Goal: Register for event/course: Sign up to attend an event or enroll in a course

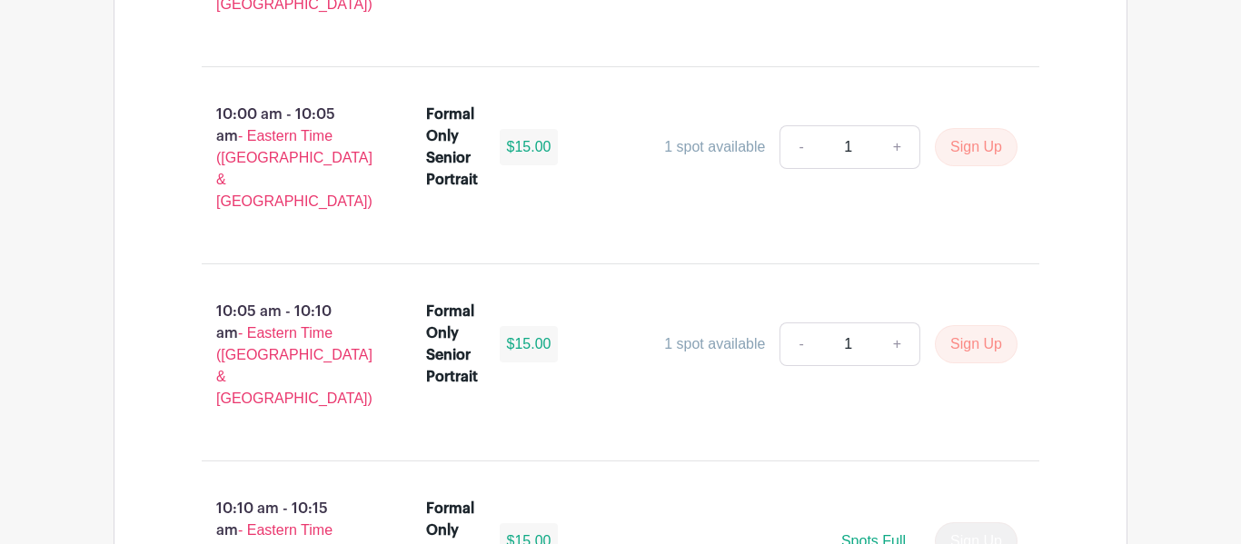
scroll to position [6029, 0]
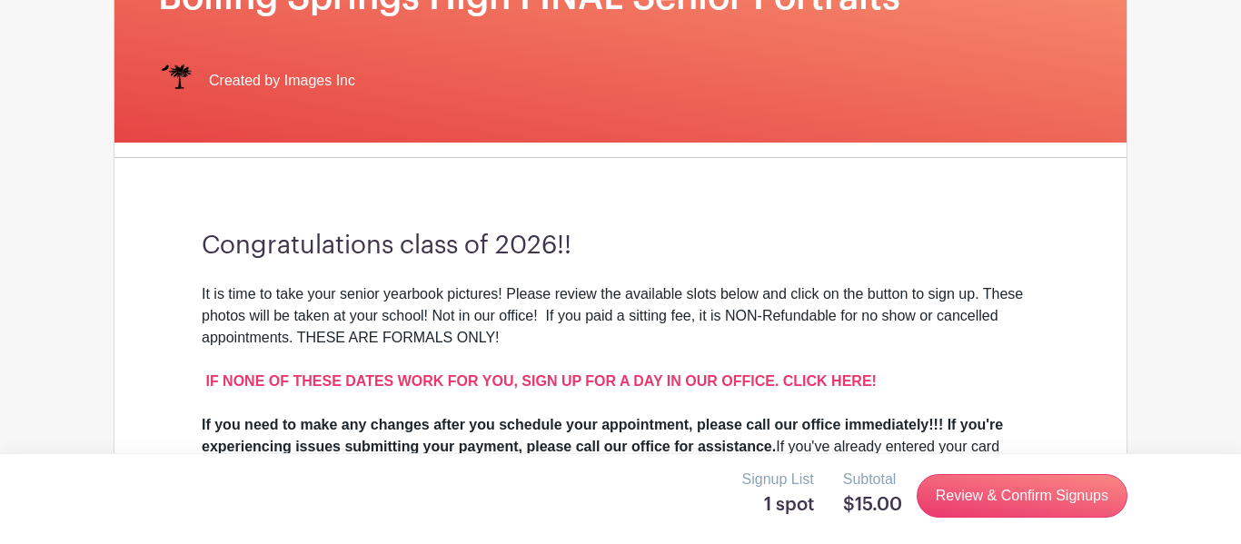
scroll to position [333, 0]
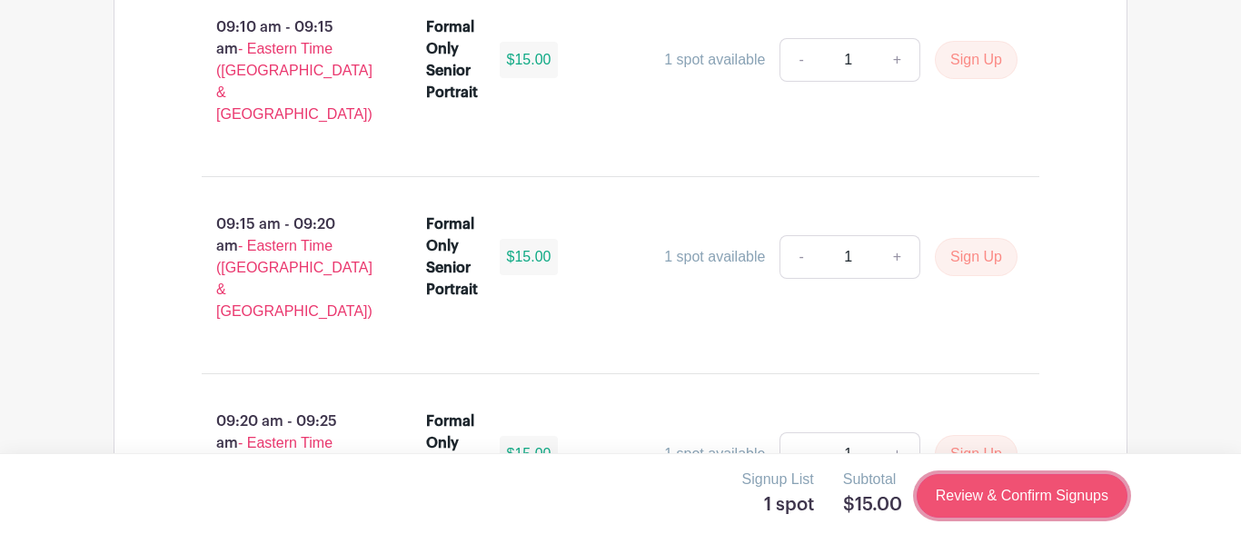
click at [1016, 509] on link "Review & Confirm Signups" at bounding box center [1021, 496] width 211 height 44
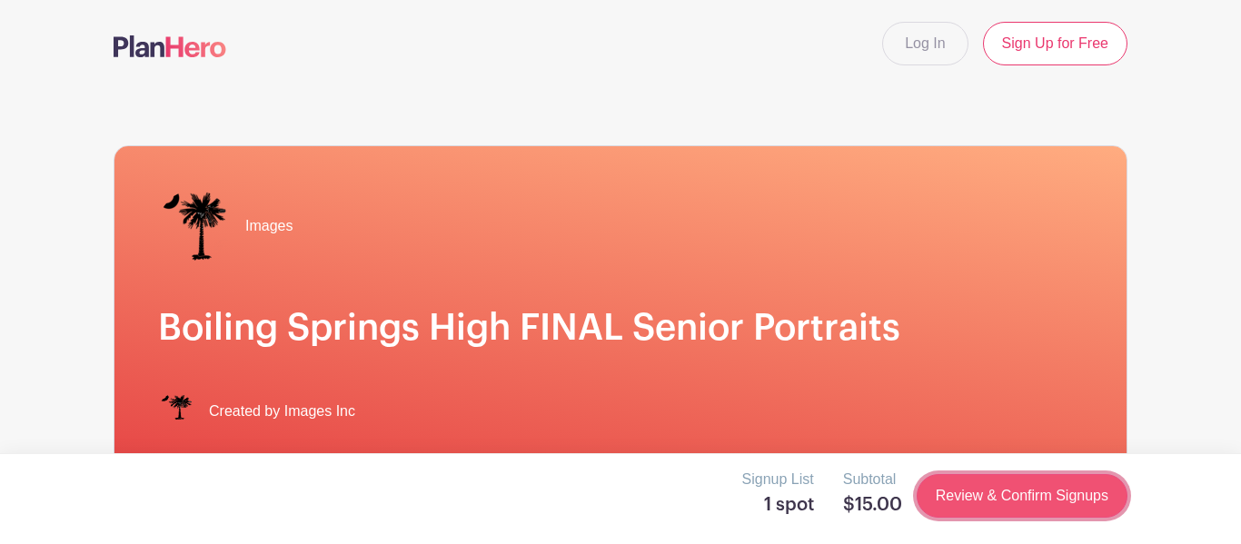
click at [986, 513] on link "Review & Confirm Signups" at bounding box center [1021, 496] width 211 height 44
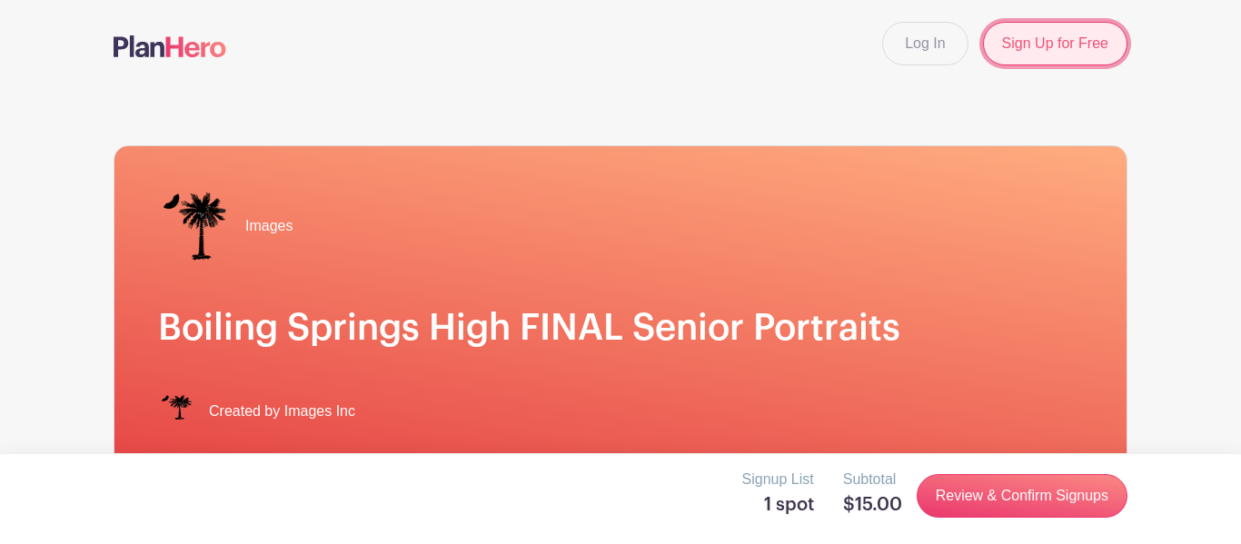
click at [1051, 38] on link "Sign Up for Free" at bounding box center [1055, 44] width 144 height 44
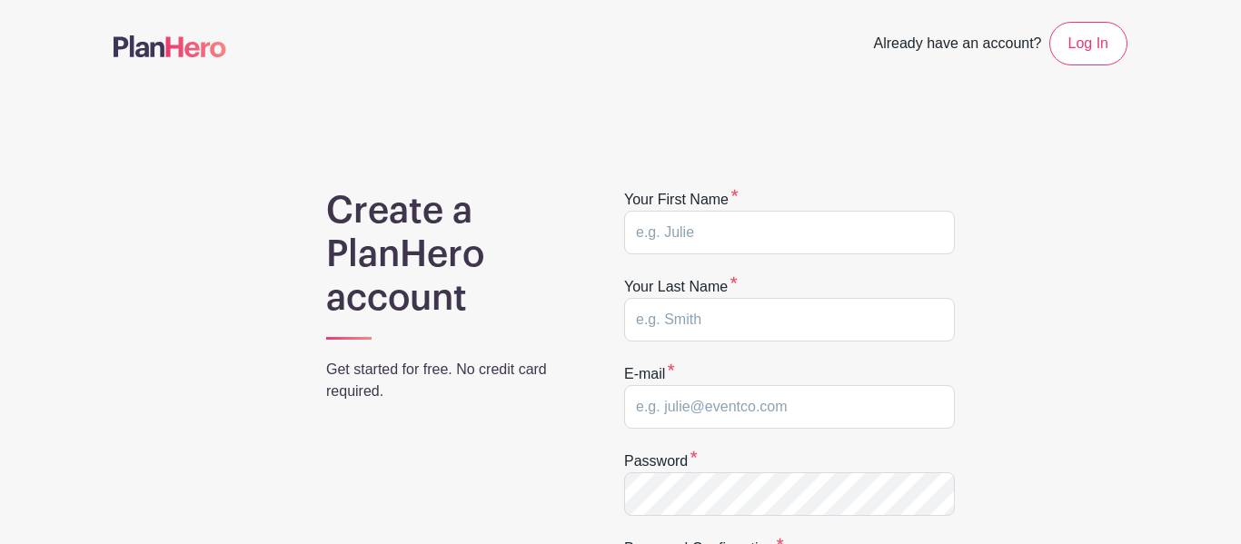
click at [717, 208] on label "Your first name" at bounding box center [681, 200] width 114 height 22
click at [706, 230] on input "text" at bounding box center [789, 233] width 331 height 44
type input "vitalik"
click at [673, 319] on input "text" at bounding box center [789, 320] width 331 height 44
type input "Dyfort"
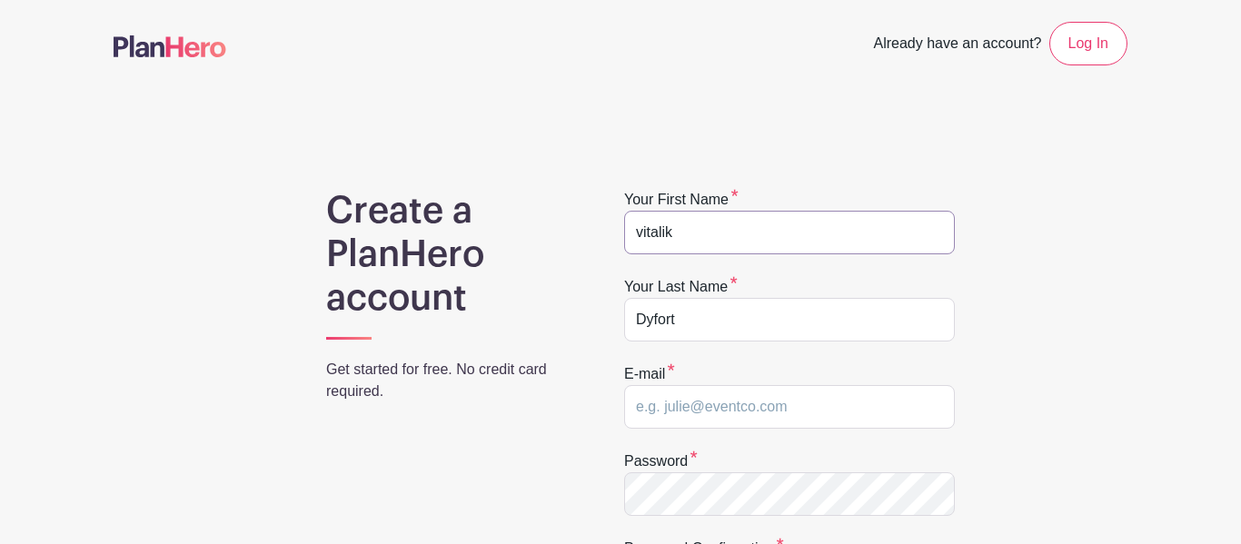
click at [638, 235] on input "vitalik" at bounding box center [789, 233] width 331 height 44
type input "Vitalik"
click at [652, 426] on input "email" at bounding box center [789, 407] width 331 height 44
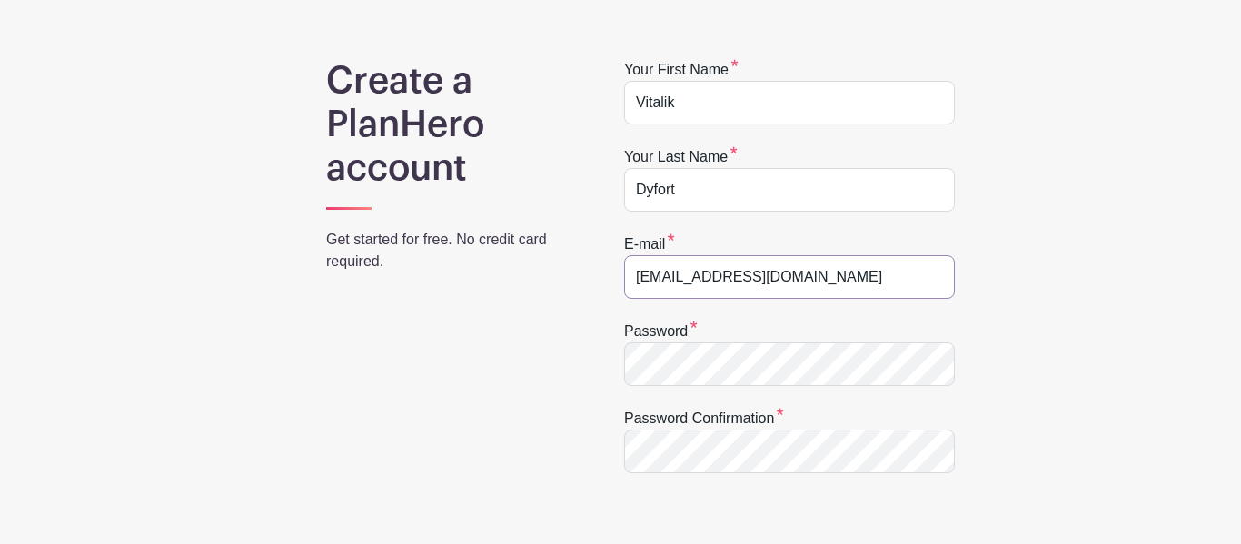
scroll to position [192, 0]
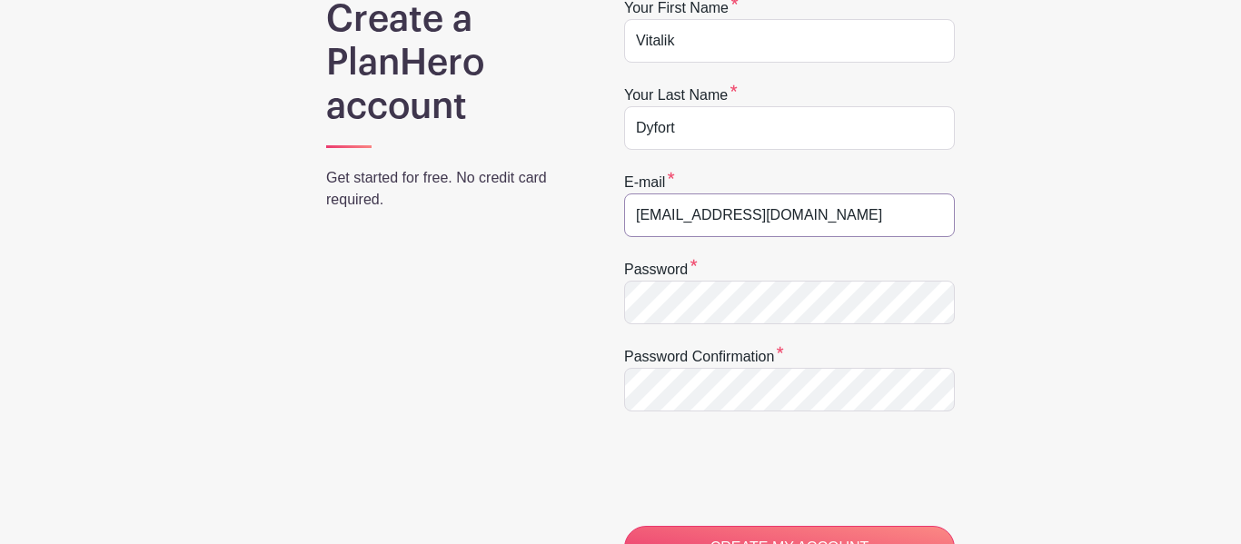
type input "vodyfort26@spart2.org"
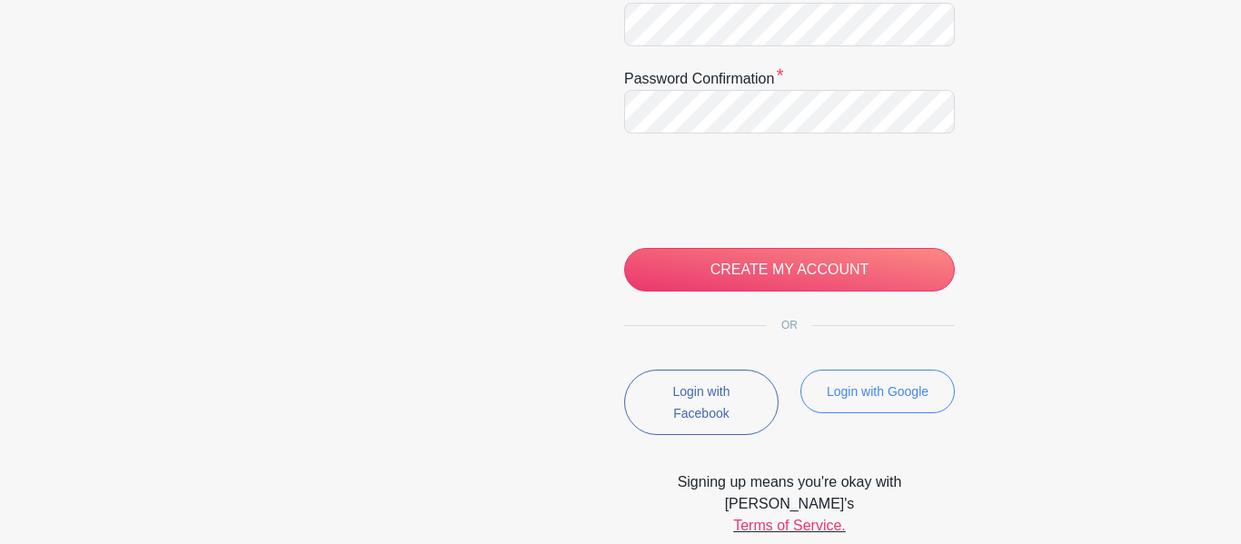
scroll to position [476, 0]
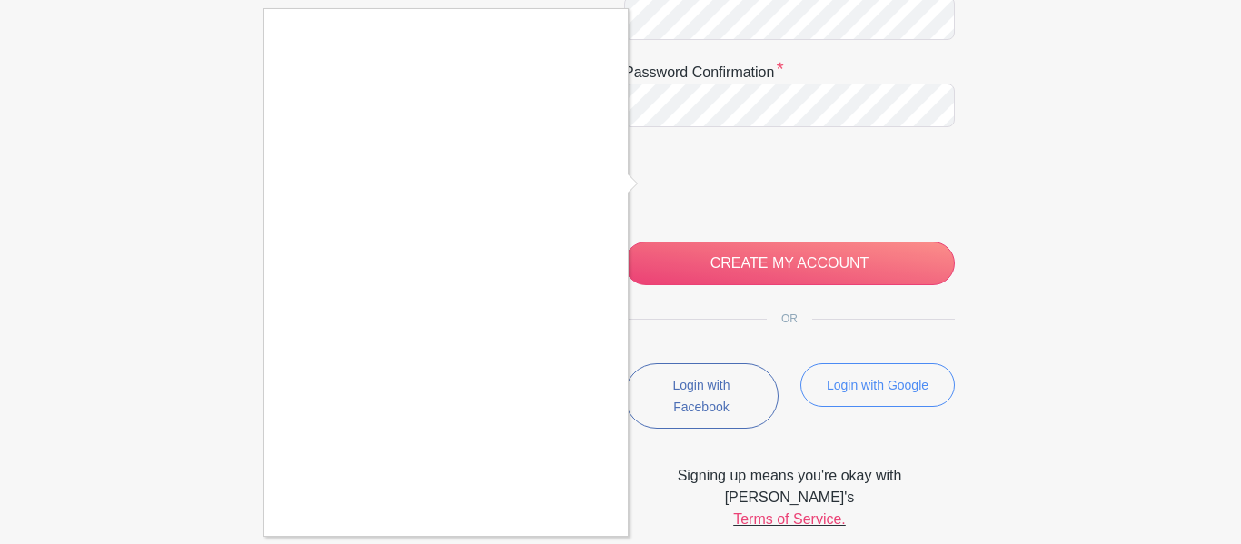
click at [675, 267] on div at bounding box center [620, 272] width 1241 height 544
click at [738, 258] on div at bounding box center [620, 272] width 1241 height 544
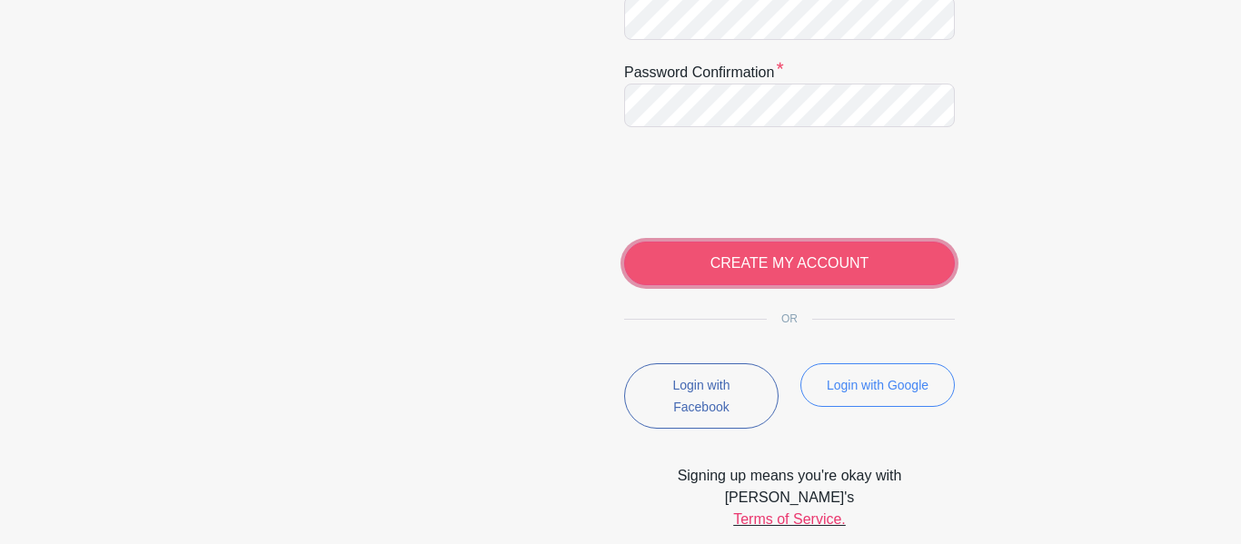
click at [787, 277] on input "CREATE MY ACCOUNT" at bounding box center [789, 264] width 331 height 44
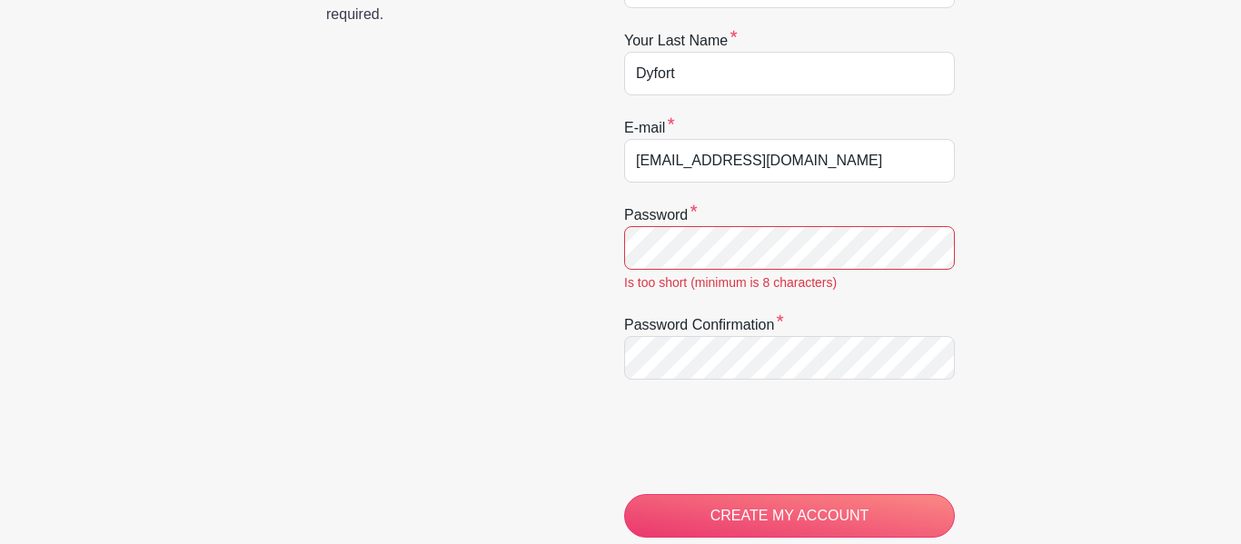
scroll to position [396, 0]
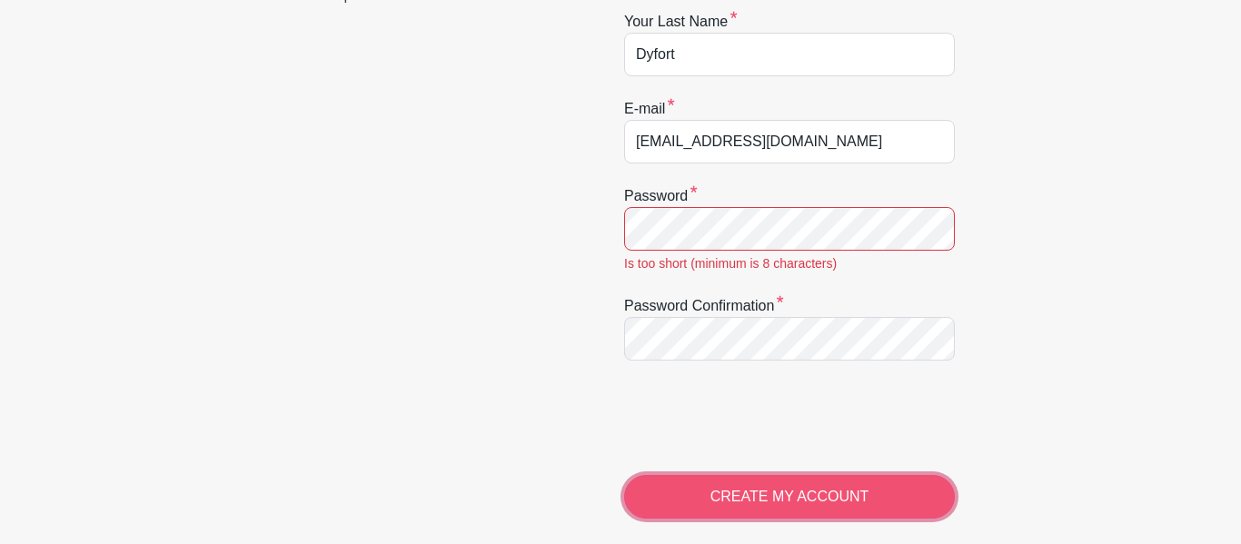
click at [683, 516] on input "CREATE MY ACCOUNT" at bounding box center [789, 497] width 331 height 44
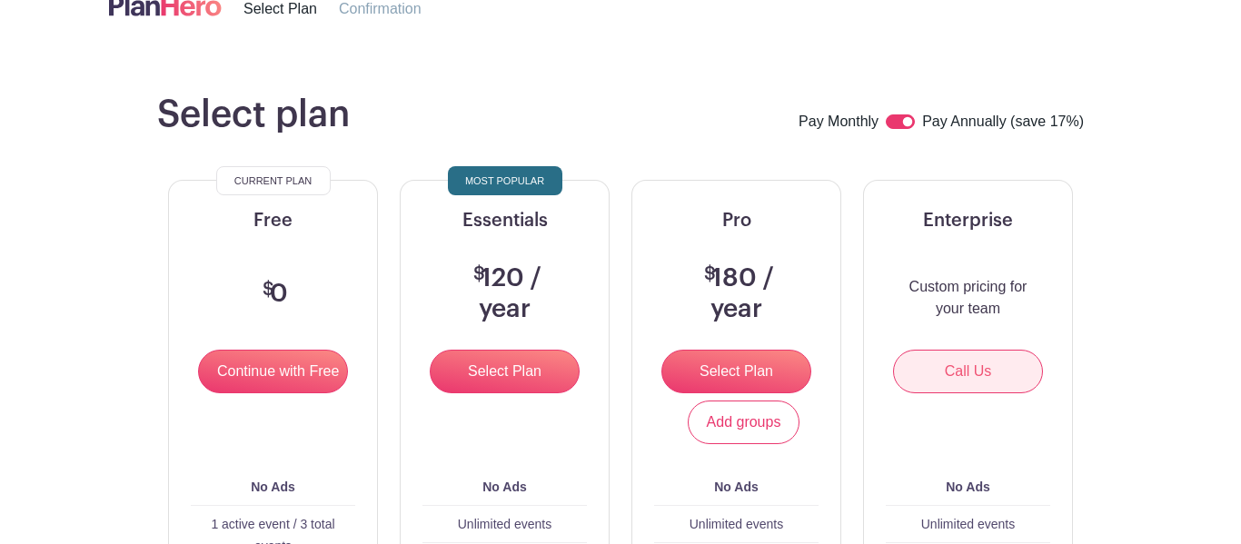
scroll to position [109, 0]
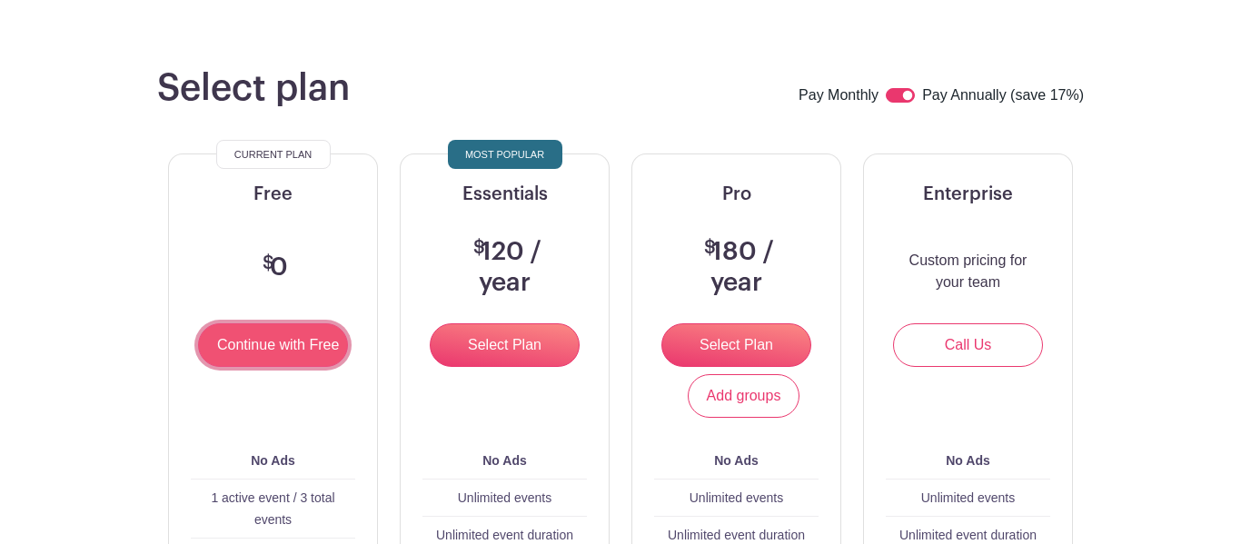
click at [250, 338] on input "Continue with Free" at bounding box center [273, 345] width 150 height 44
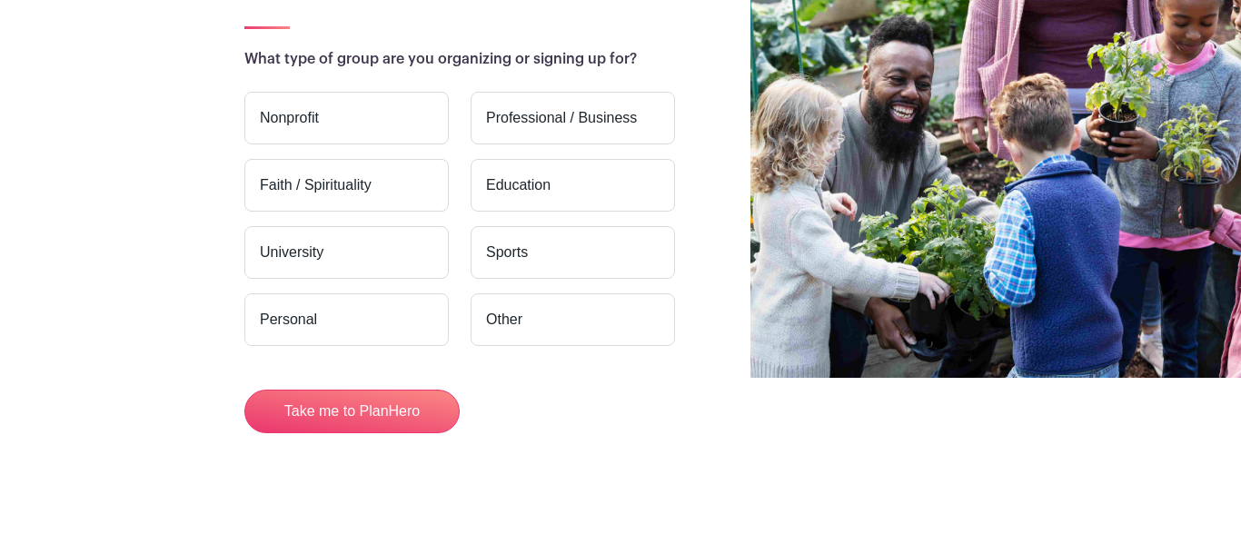
scroll to position [170, 0]
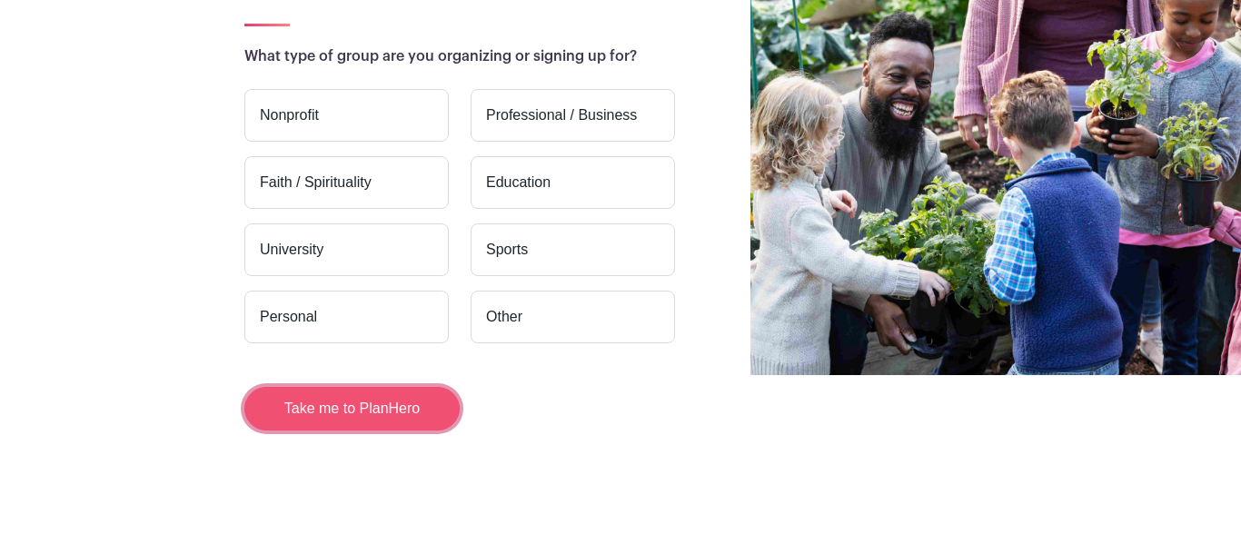
click at [354, 417] on button "Take me to PlanHero" at bounding box center [351, 409] width 215 height 44
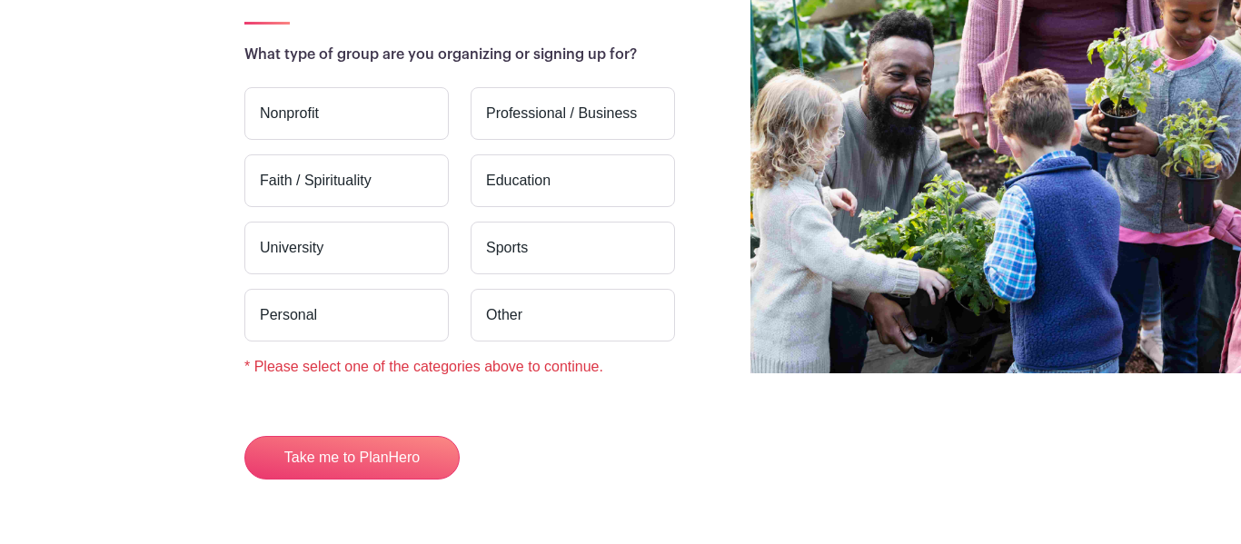
scroll to position [187, 0]
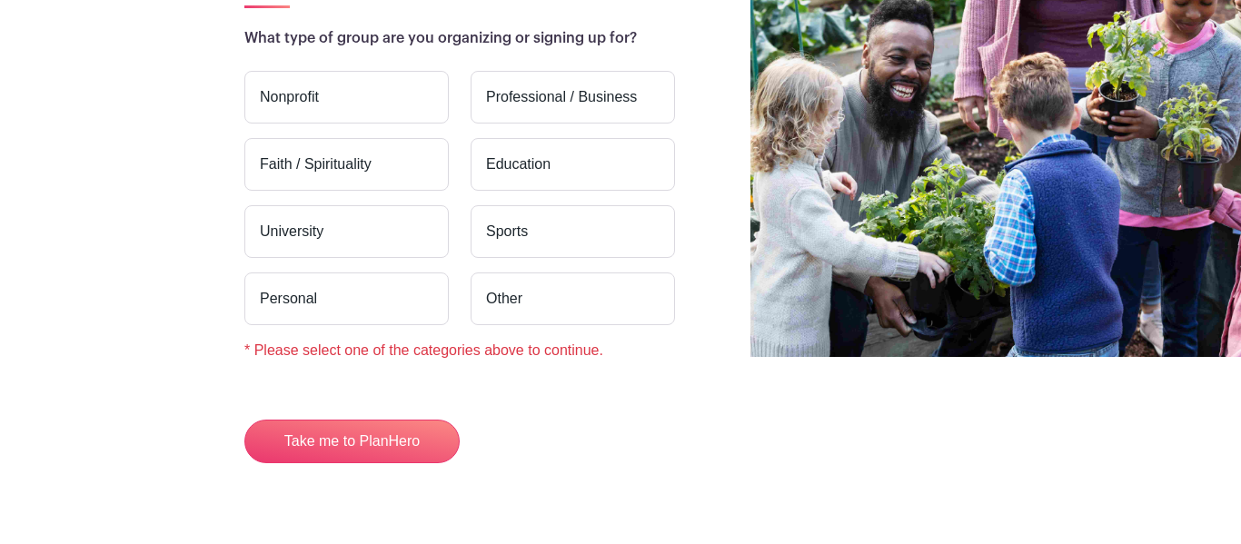
click at [503, 319] on label "Other" at bounding box center [572, 298] width 204 height 53
click at [0, 0] on input "Other" at bounding box center [0, 0] width 0 height 0
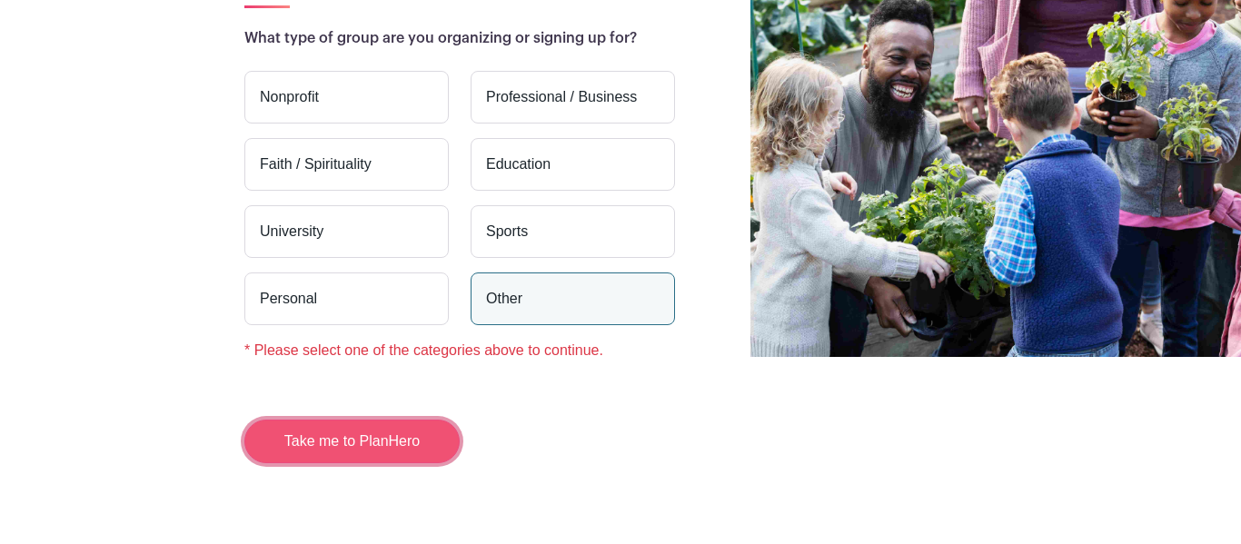
click at [386, 429] on button "Take me to PlanHero" at bounding box center [351, 442] width 215 height 44
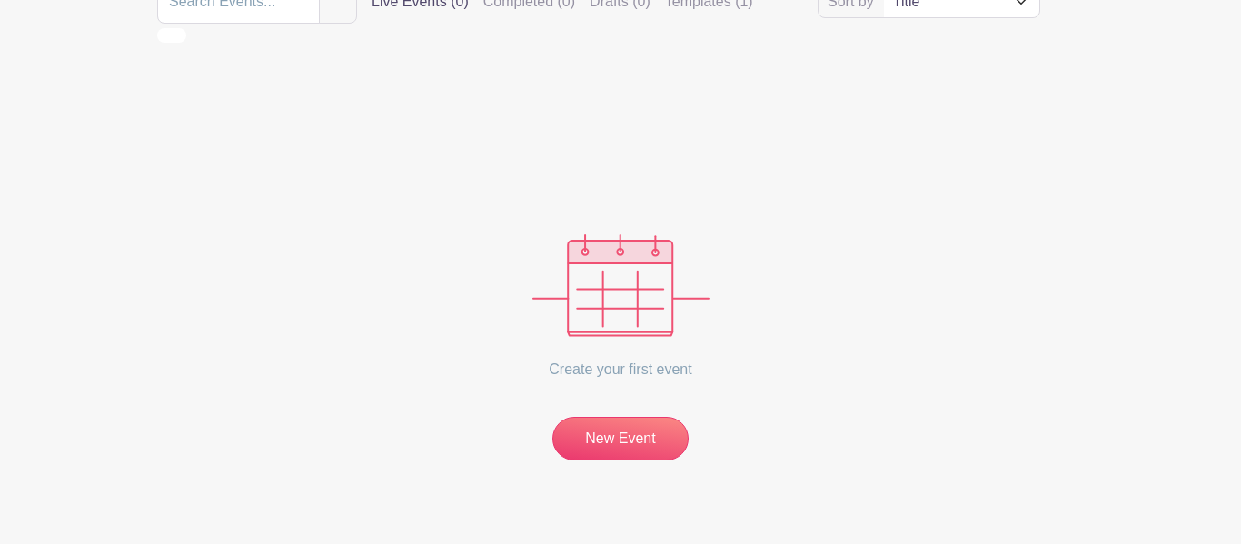
scroll to position [178, 0]
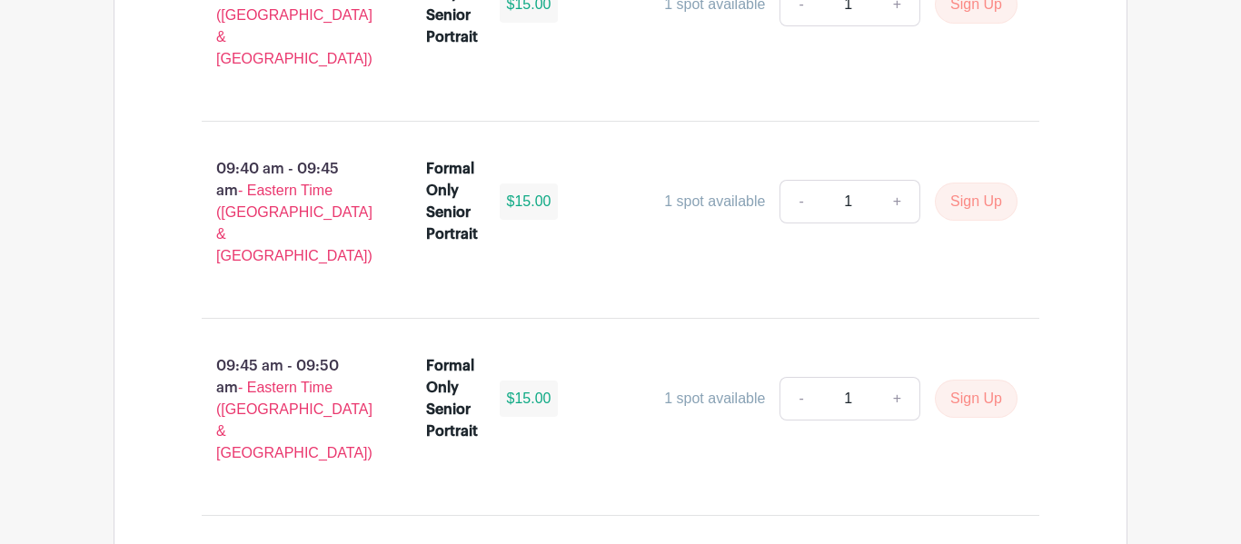
scroll to position [6044, 0]
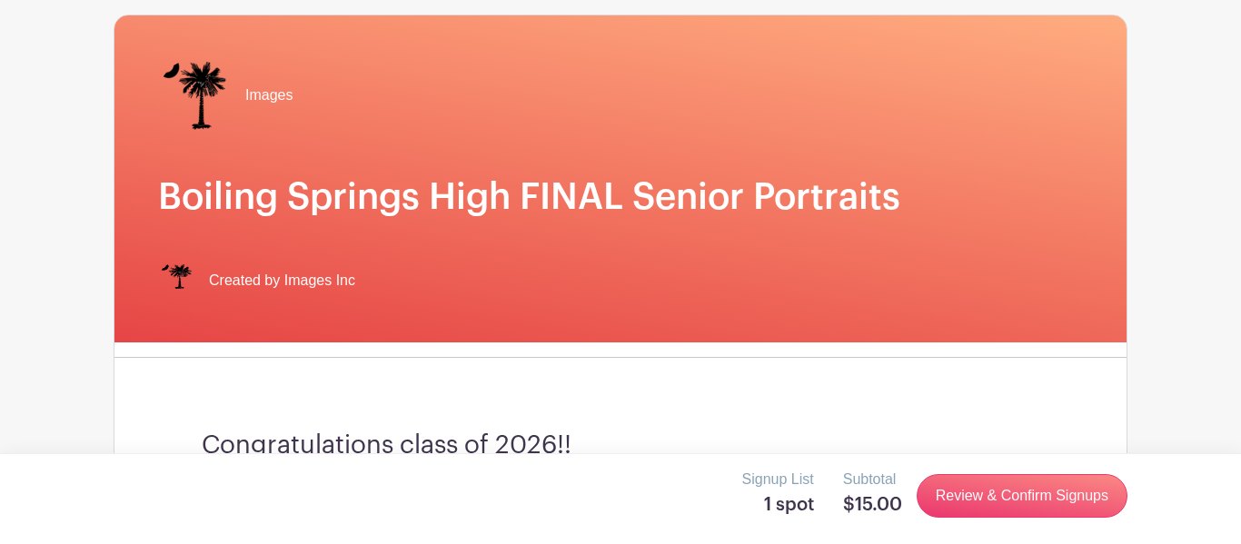
scroll to position [111, 0]
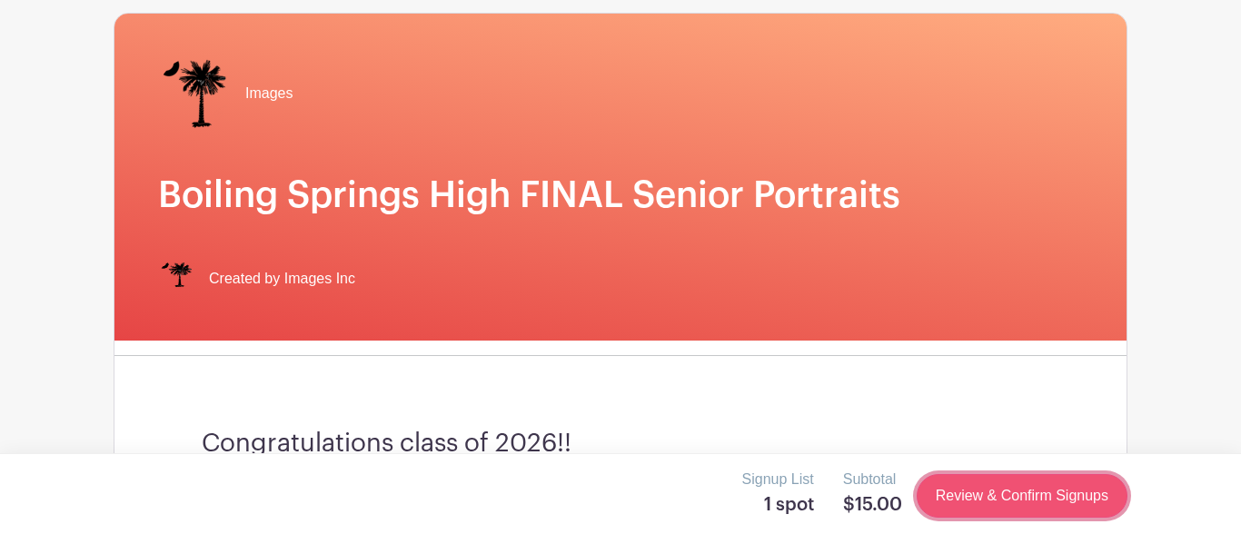
click at [967, 510] on link "Review & Confirm Signups" at bounding box center [1021, 496] width 211 height 44
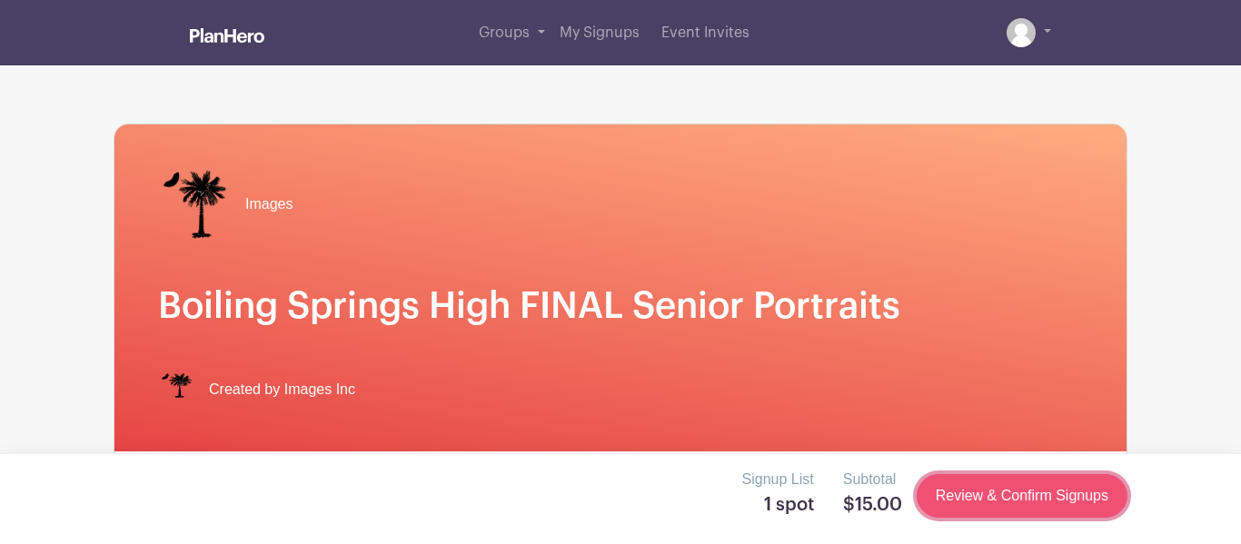
click at [967, 510] on link "Review & Confirm Signups" at bounding box center [1021, 496] width 211 height 44
click at [966, 501] on link "Review & Confirm Signups" at bounding box center [1021, 496] width 211 height 44
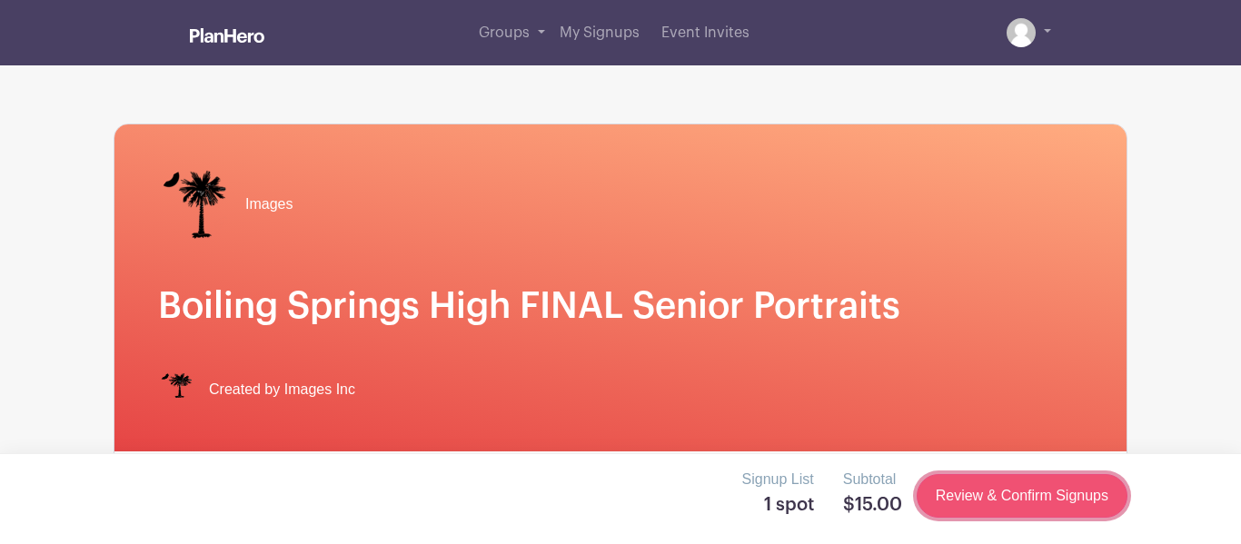
click at [966, 501] on link "Review & Confirm Signups" at bounding box center [1021, 496] width 211 height 44
click at [984, 495] on link "Review & Confirm Signups" at bounding box center [1021, 496] width 211 height 44
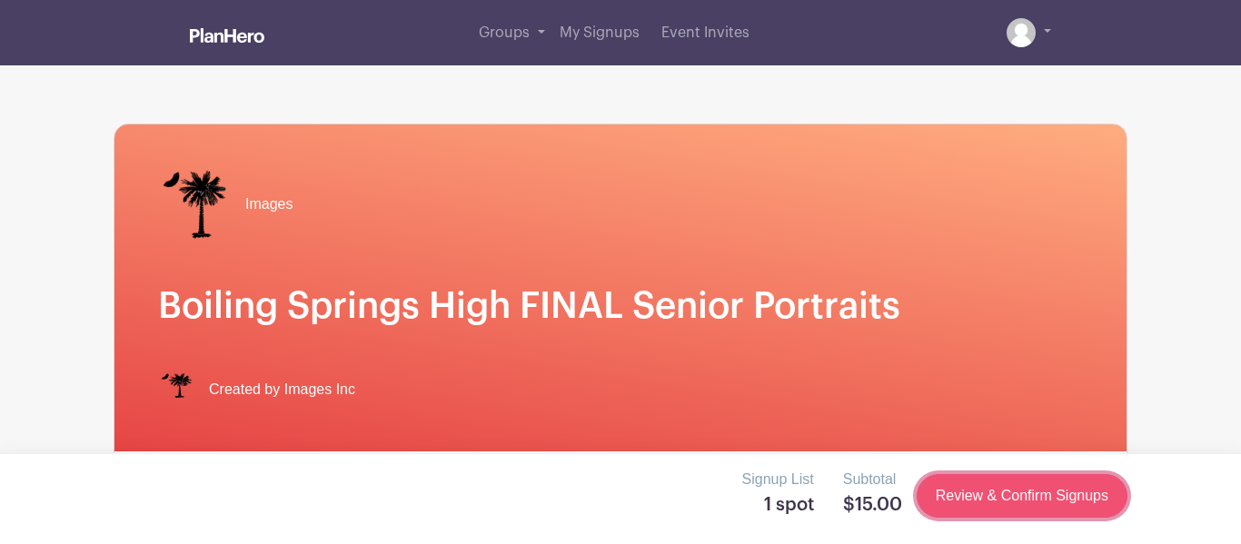
click at [984, 495] on link "Review & Confirm Signups" at bounding box center [1021, 496] width 211 height 44
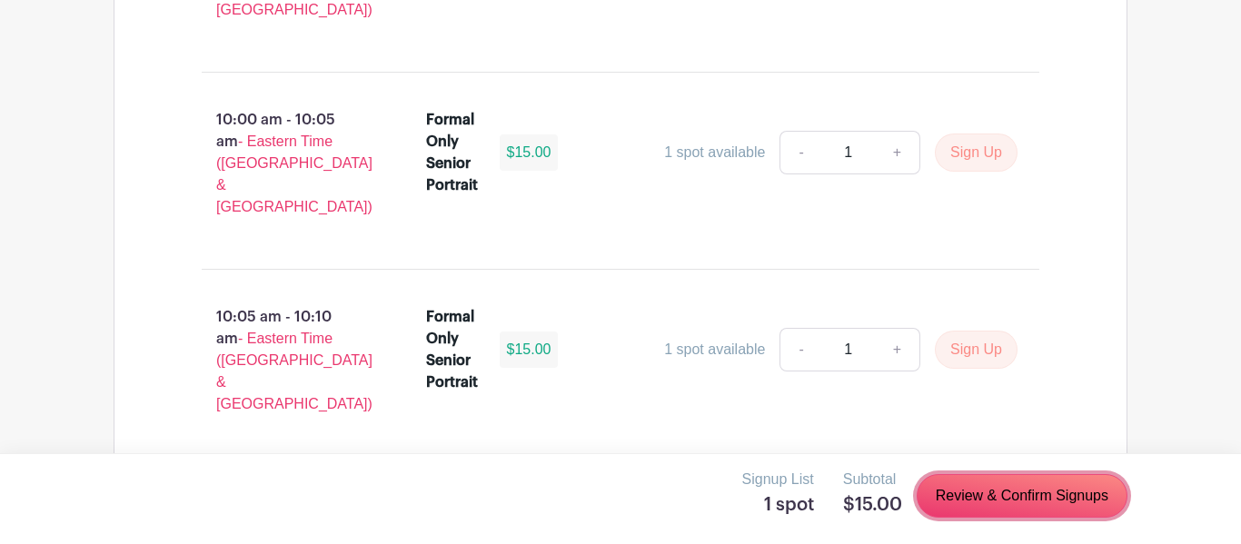
scroll to position [6044, 0]
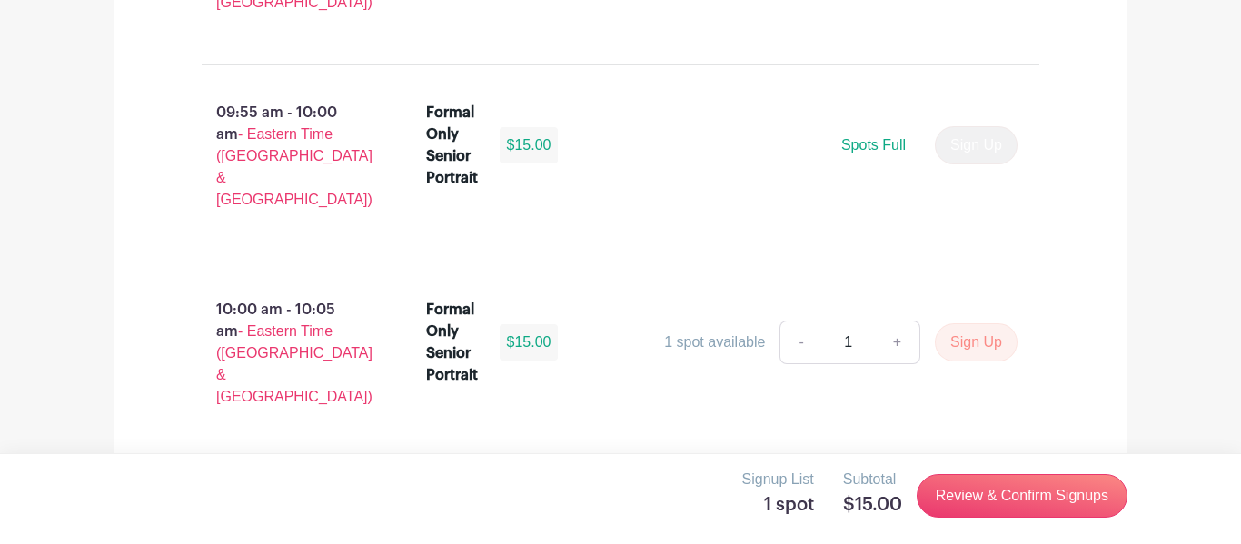
scroll to position [6044, 0]
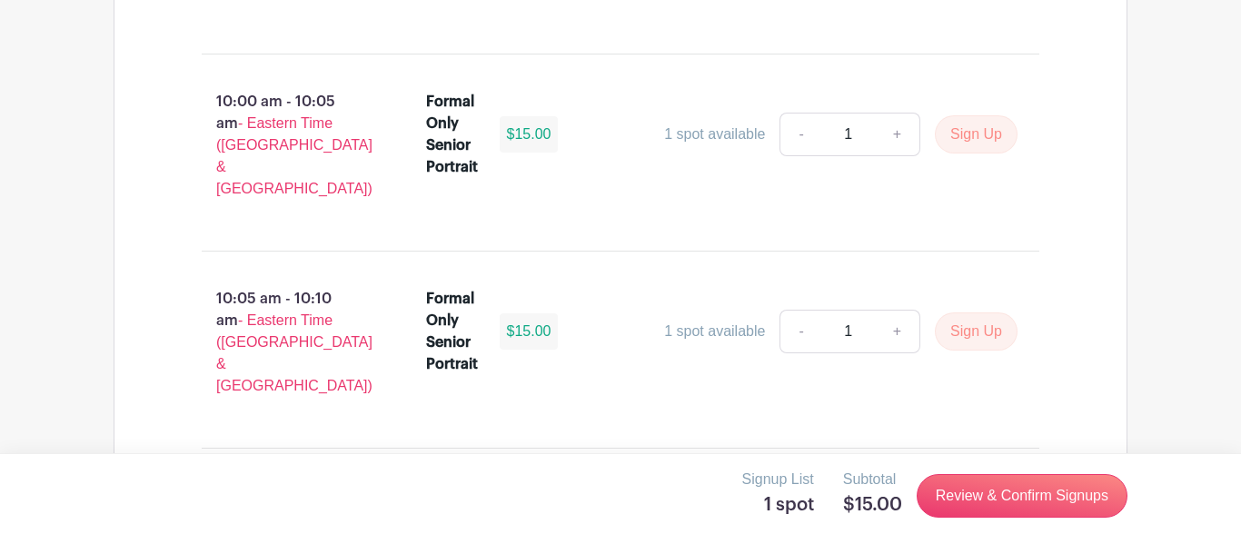
scroll to position [6021, 0]
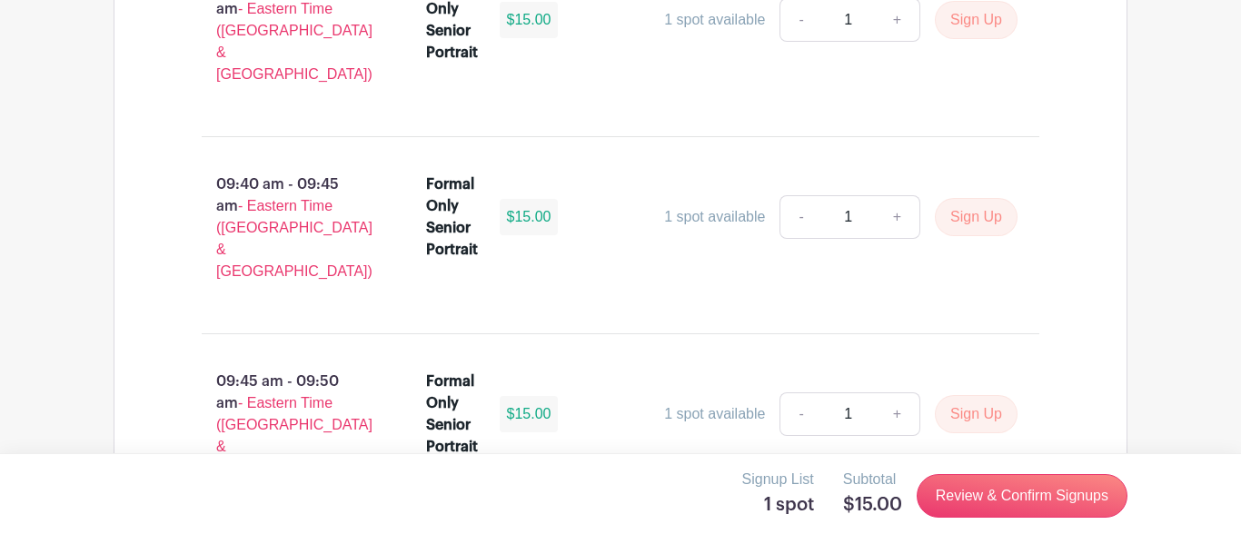
scroll to position [6044, 0]
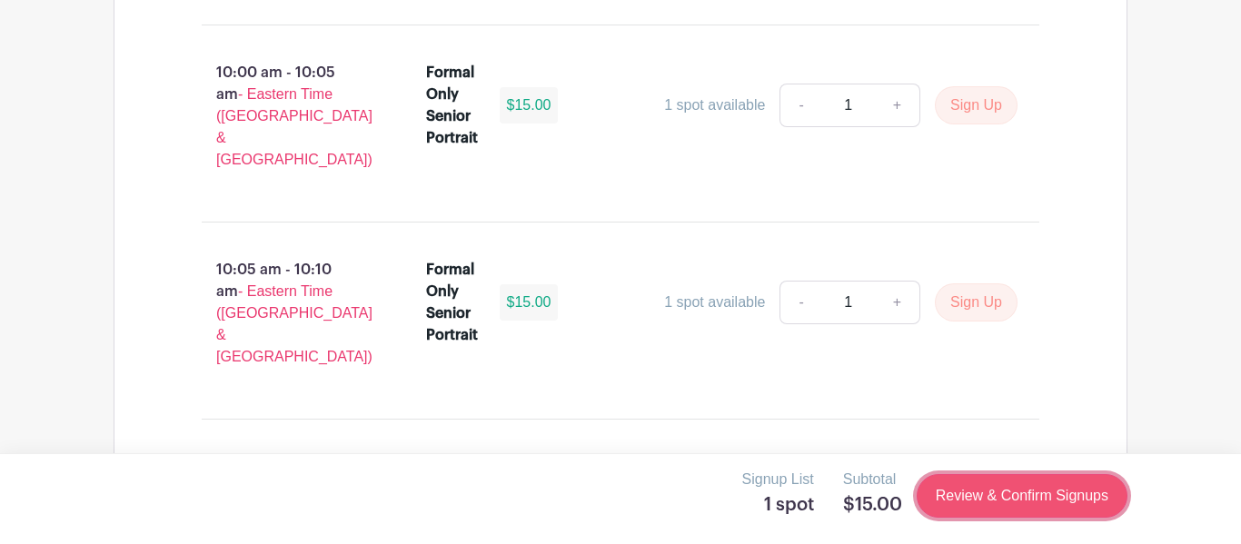
click at [977, 508] on link "Review & Confirm Signups" at bounding box center [1021, 496] width 211 height 44
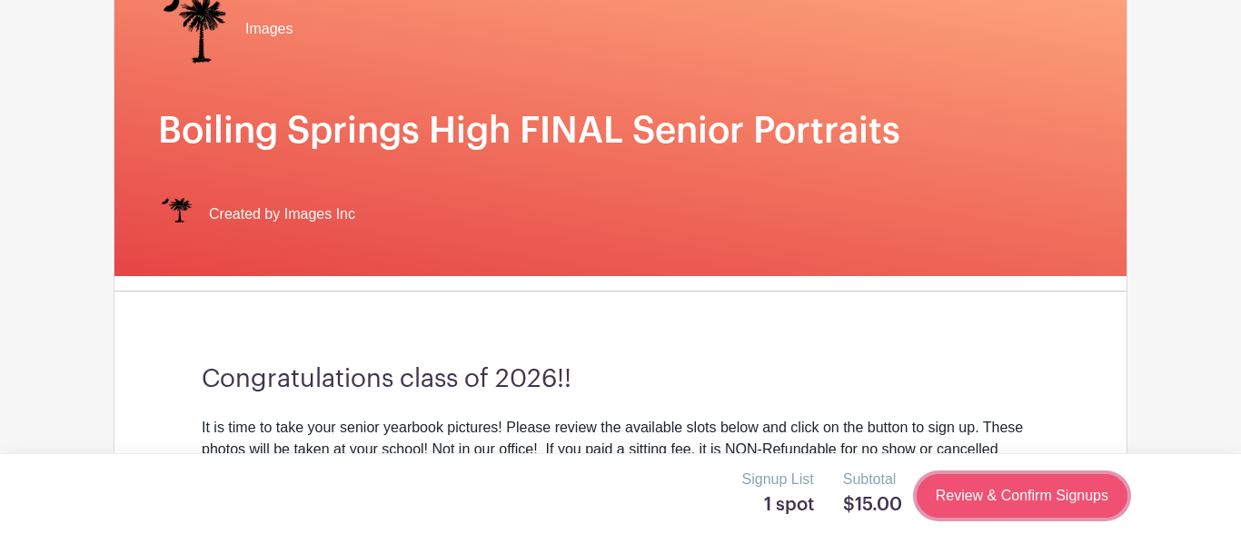
scroll to position [19, 0]
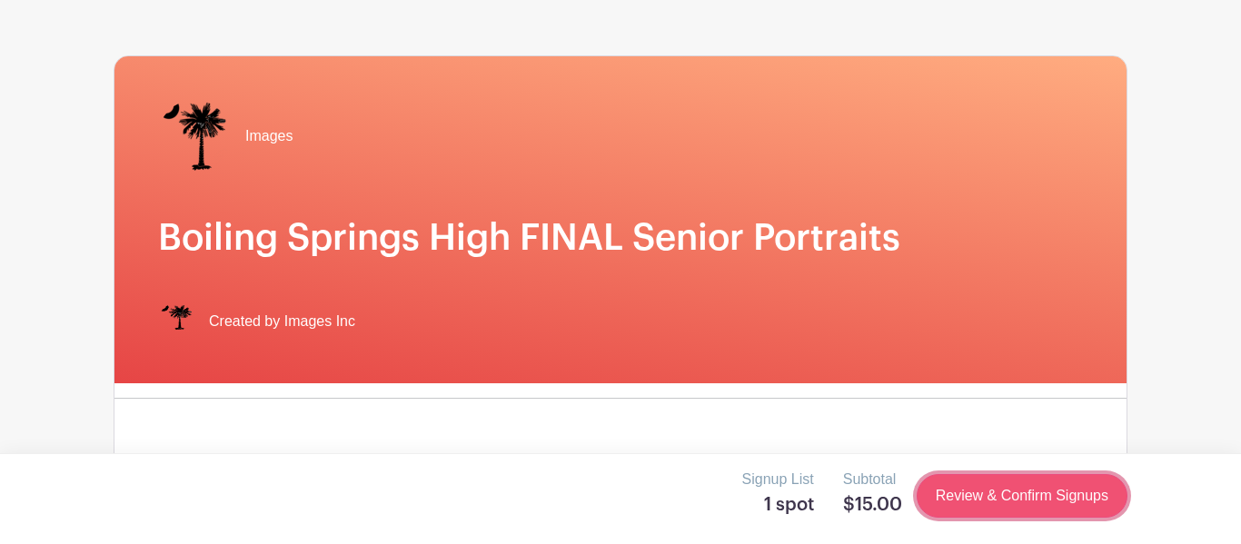
click at [977, 508] on link "Review & Confirm Signups" at bounding box center [1021, 496] width 211 height 44
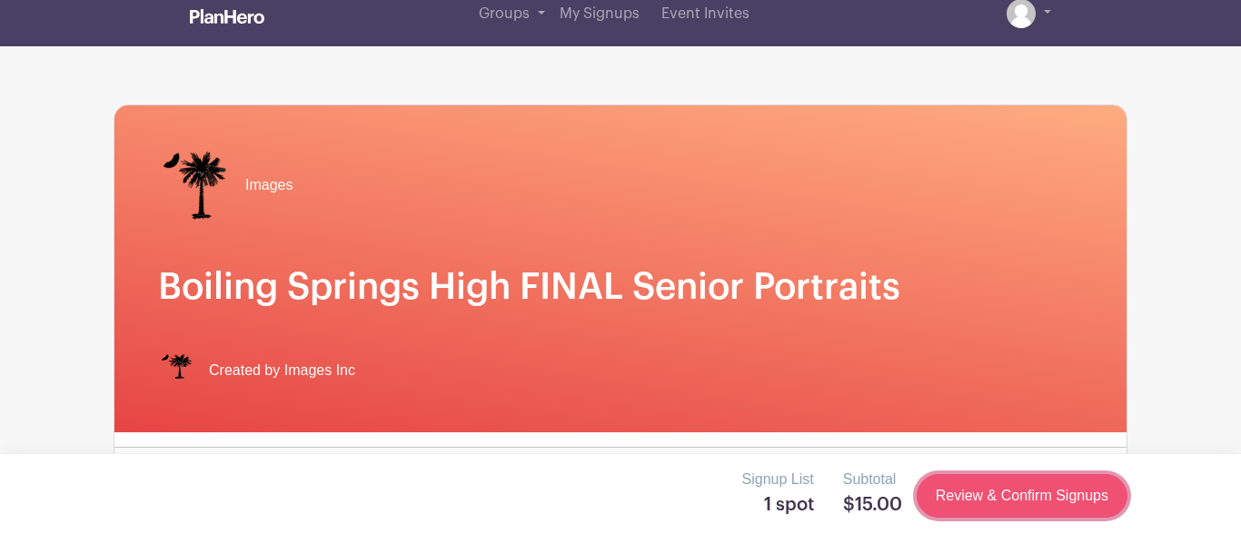
scroll to position [0, 0]
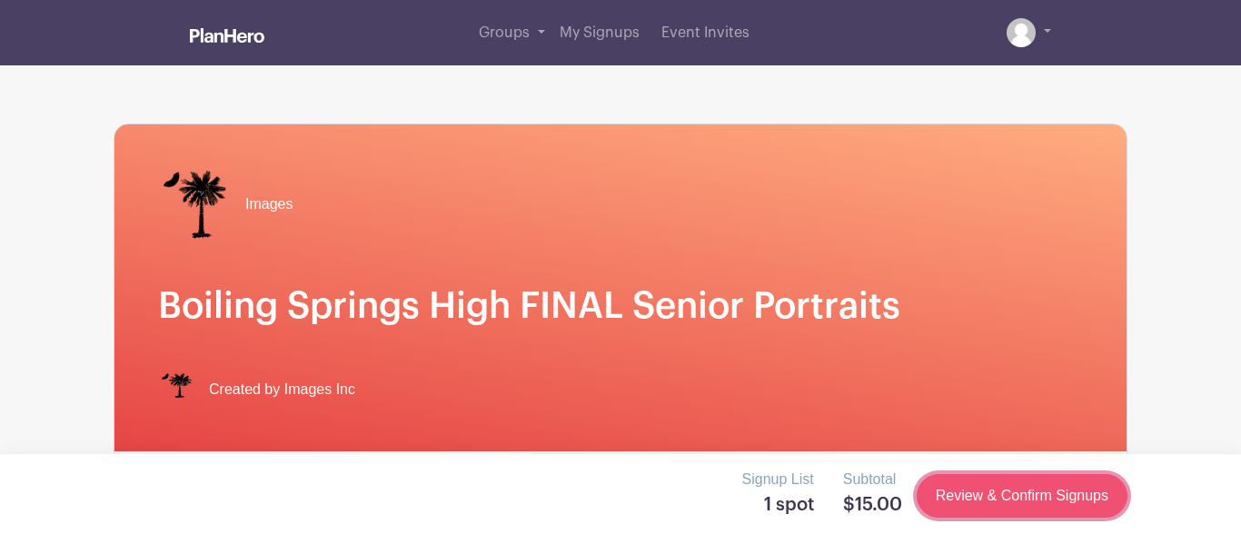
click at [977, 508] on link "Review & Confirm Signups" at bounding box center [1021, 496] width 211 height 44
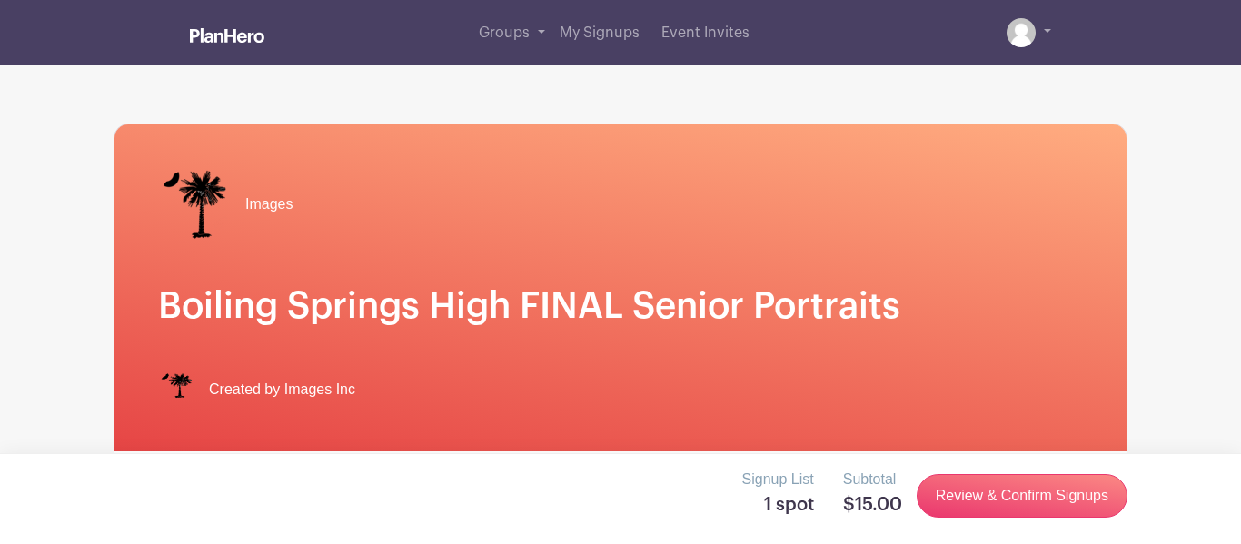
click at [704, 341] on div "Images Boiling Springs High FINAL Senior Portraits Created by Images Inc" at bounding box center [620, 287] width 1012 height 327
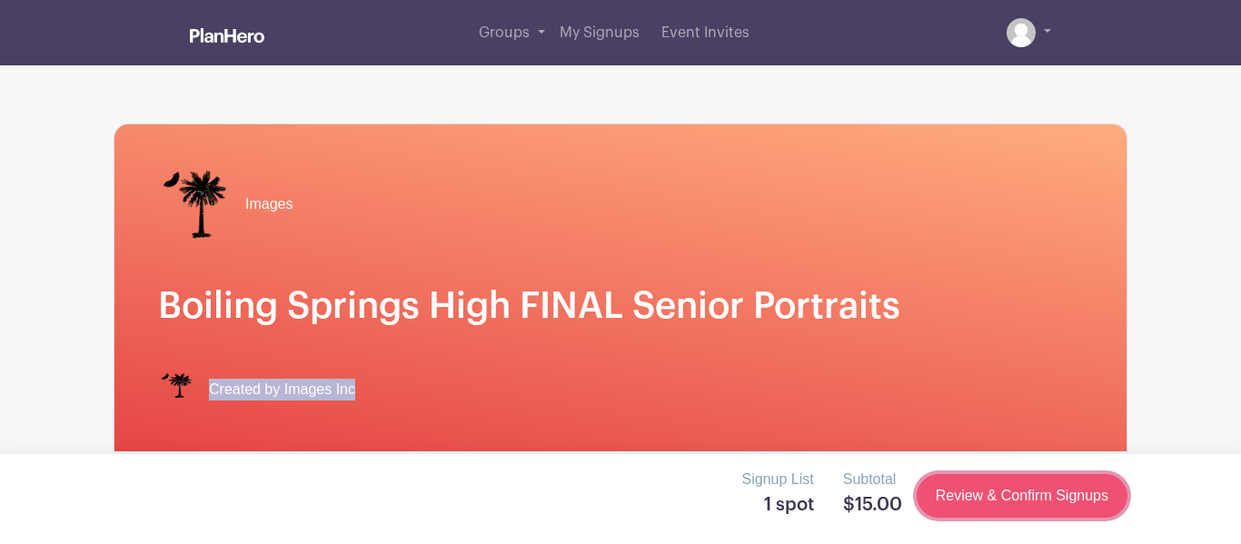
click at [972, 483] on link "Review & Confirm Signups" at bounding box center [1021, 496] width 211 height 44
click at [968, 490] on link "Review & Confirm Signups" at bounding box center [1021, 496] width 211 height 44
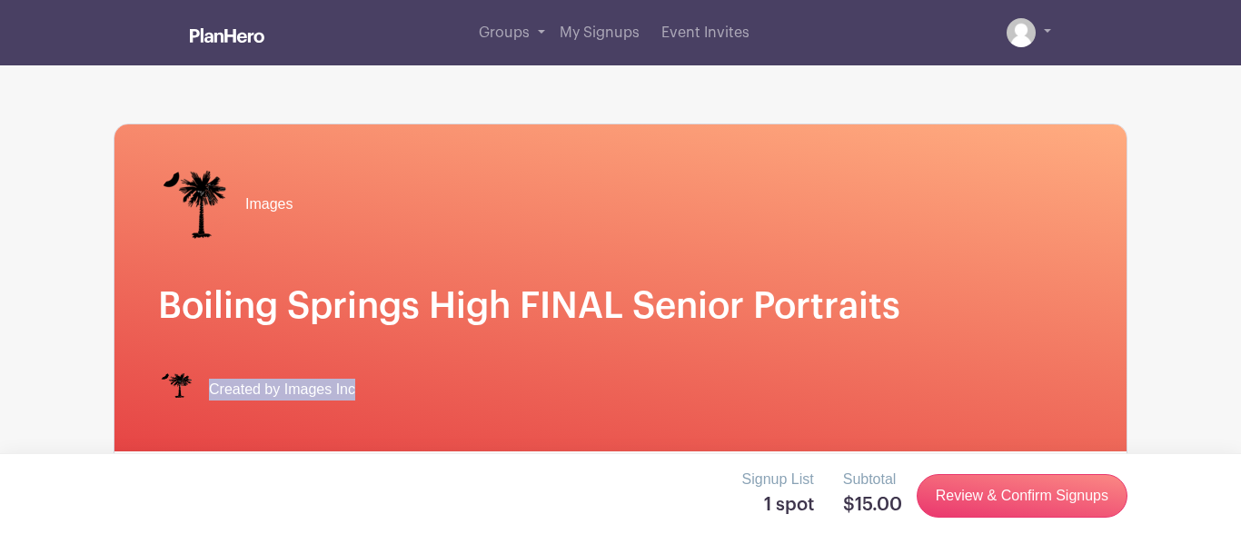
click at [402, 349] on div "Images Boiling Springs High FINAL Senior Portraits Created by Images Inc" at bounding box center [620, 287] width 1012 height 327
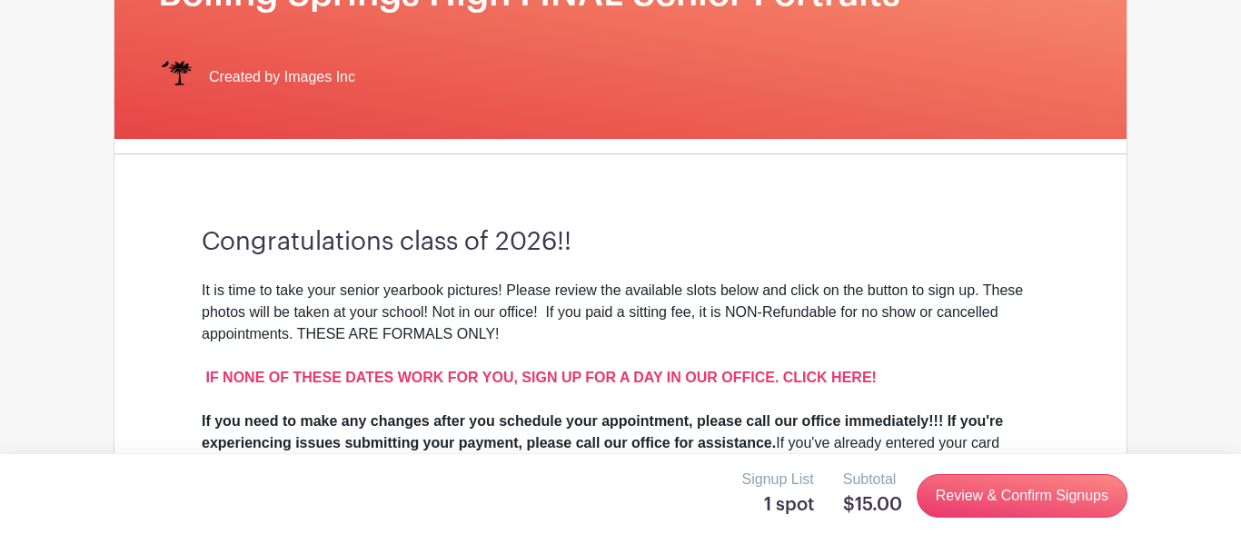
scroll to position [315, 0]
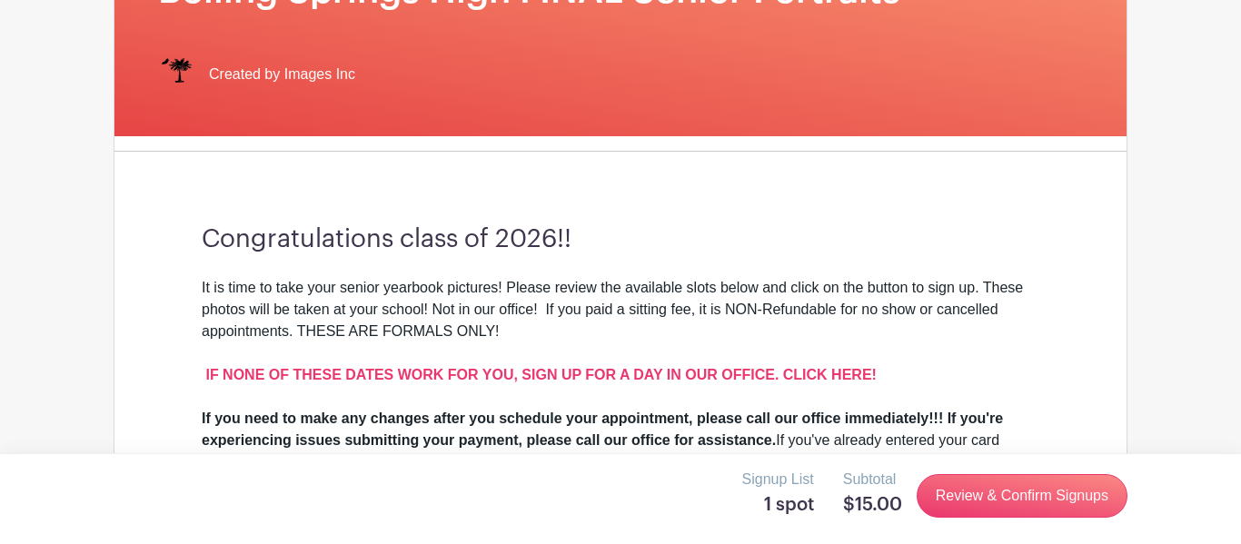
click at [386, 192] on div "Congratulations class of 2026!! It is time to take your senior yearbook picture…" at bounding box center [620, 403] width 925 height 474
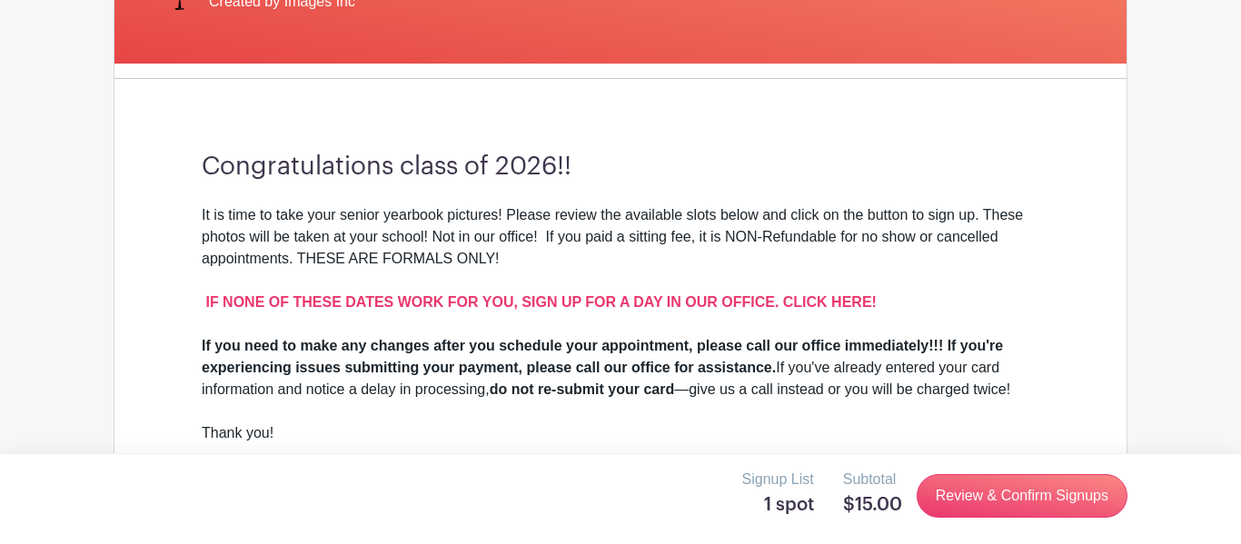
scroll to position [389, 0]
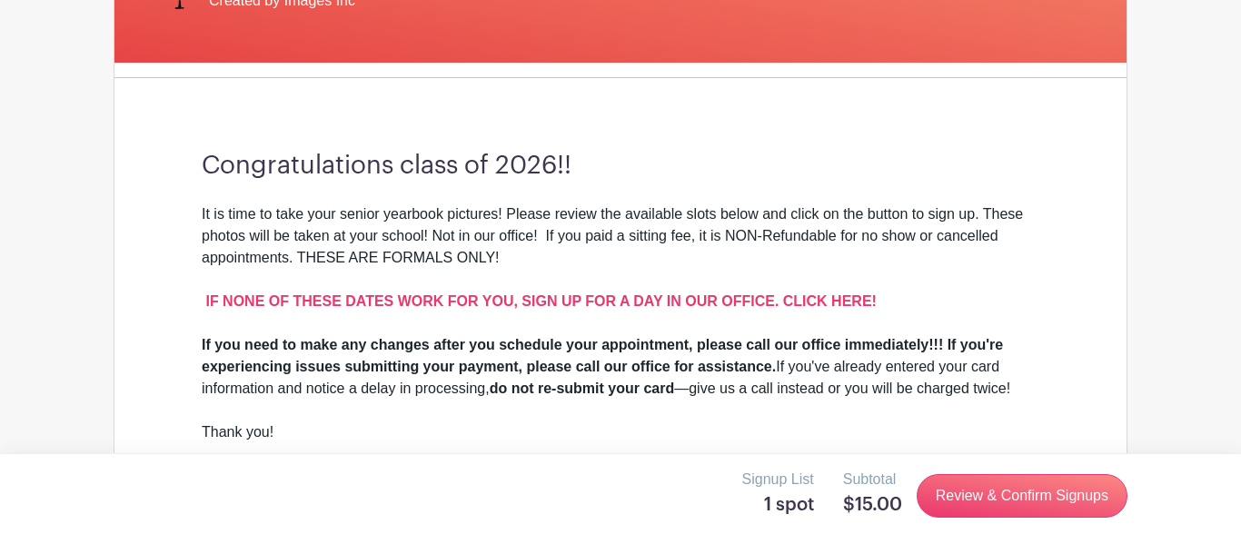
click at [386, 192] on div "Congratulations class of 2026!! It is time to take your senior yearbook picture…" at bounding box center [620, 330] width 925 height 474
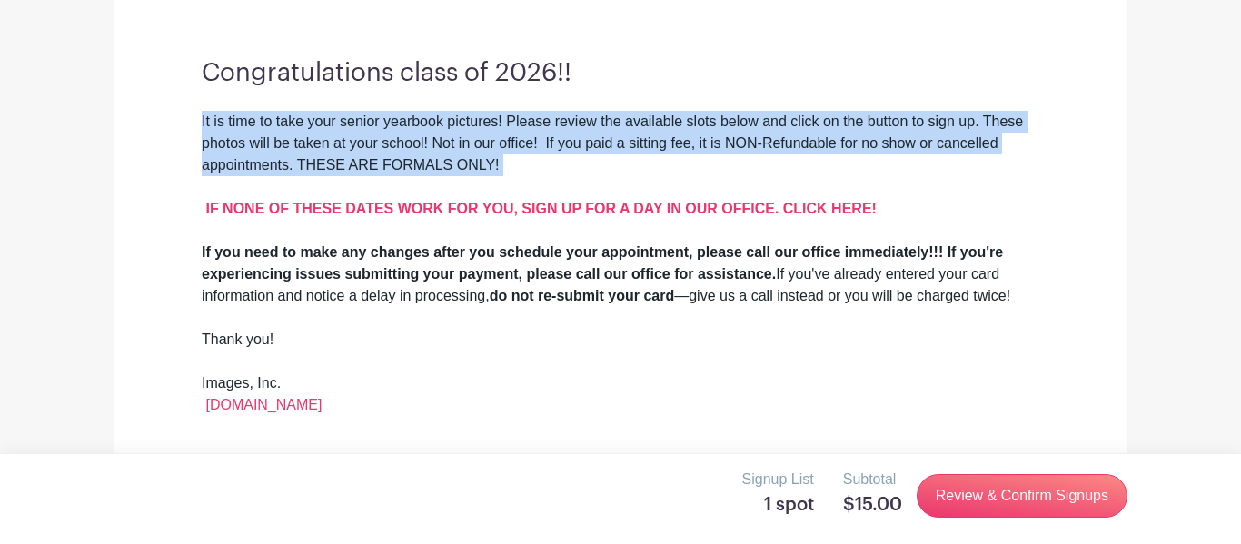
scroll to position [446, 0]
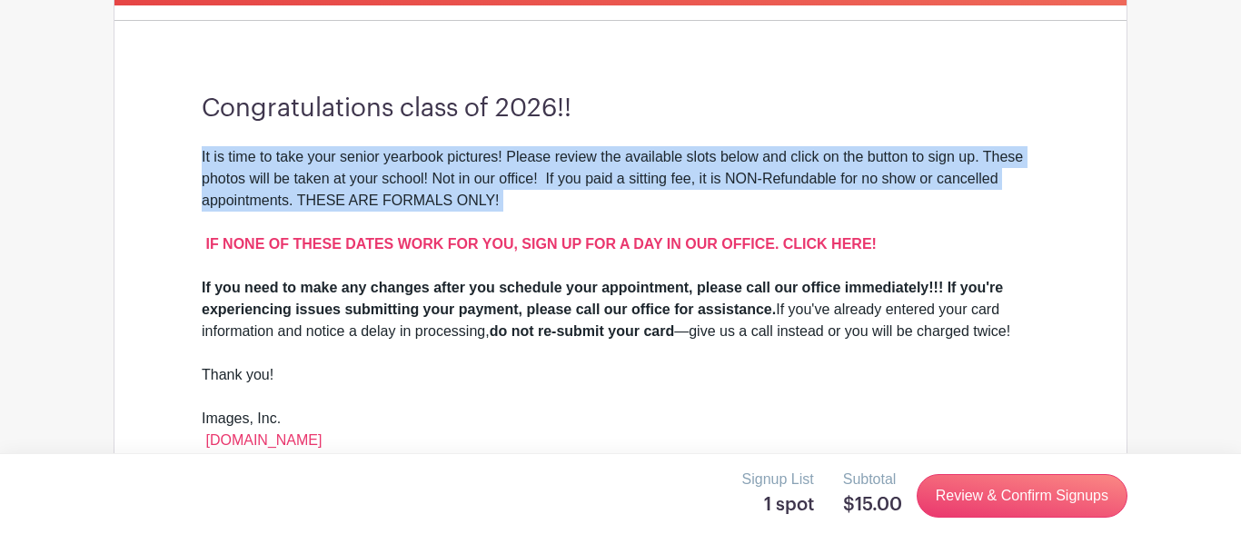
click at [272, 197] on div "It is time to take your senior yearbook pictures! Please review the available s…" at bounding box center [620, 211] width 837 height 131
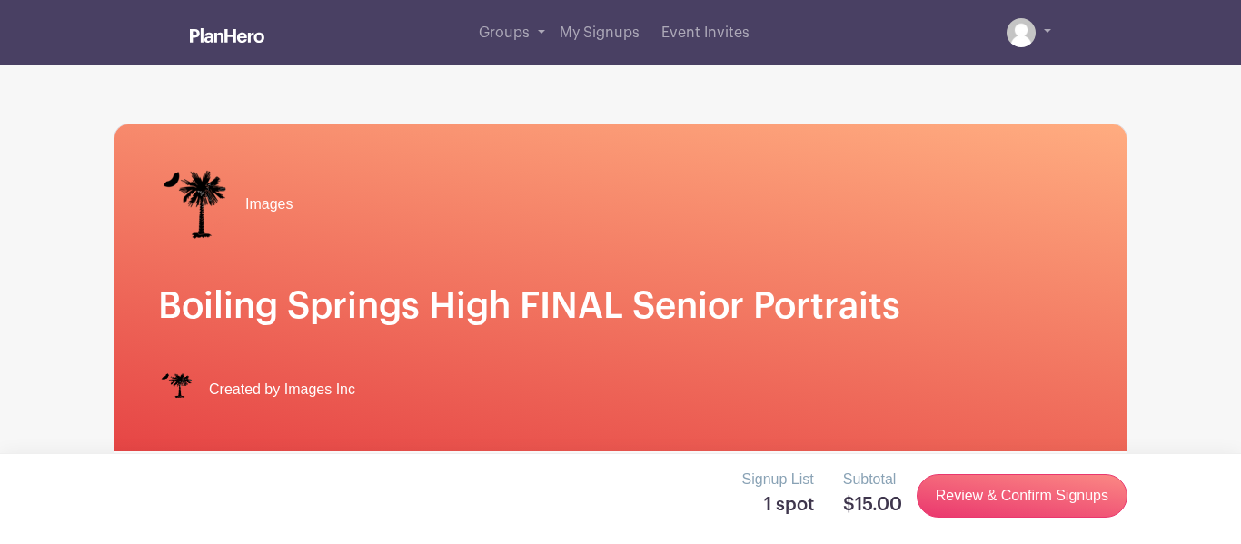
scroll to position [2, 0]
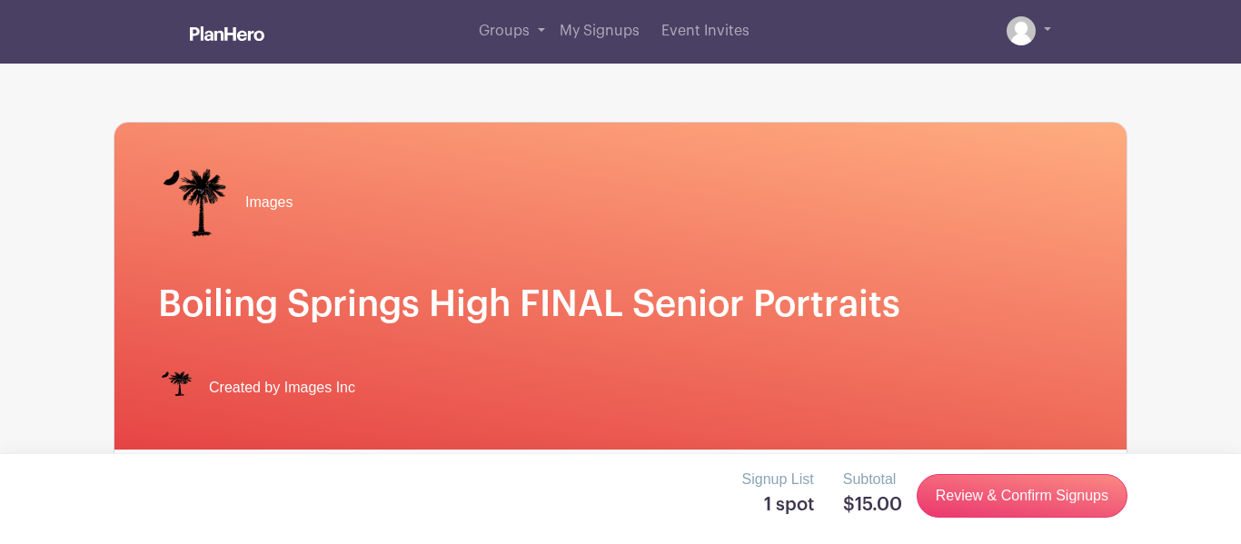
click at [764, 263] on div "Images Boiling Springs High FINAL Senior Portraits Created by Images Inc" at bounding box center [620, 286] width 1012 height 327
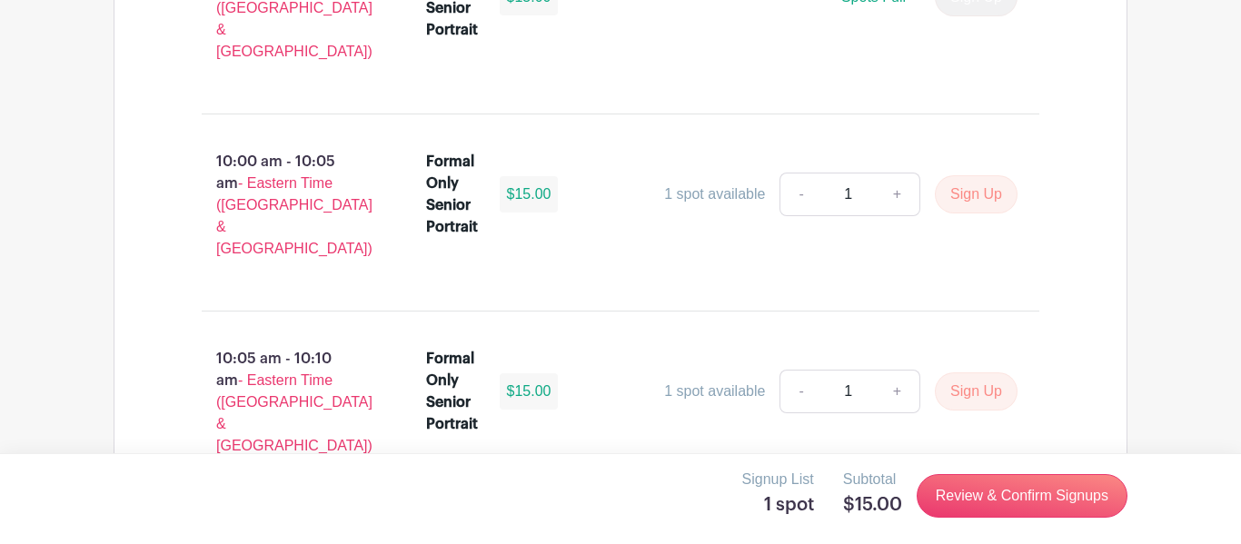
scroll to position [5971, 0]
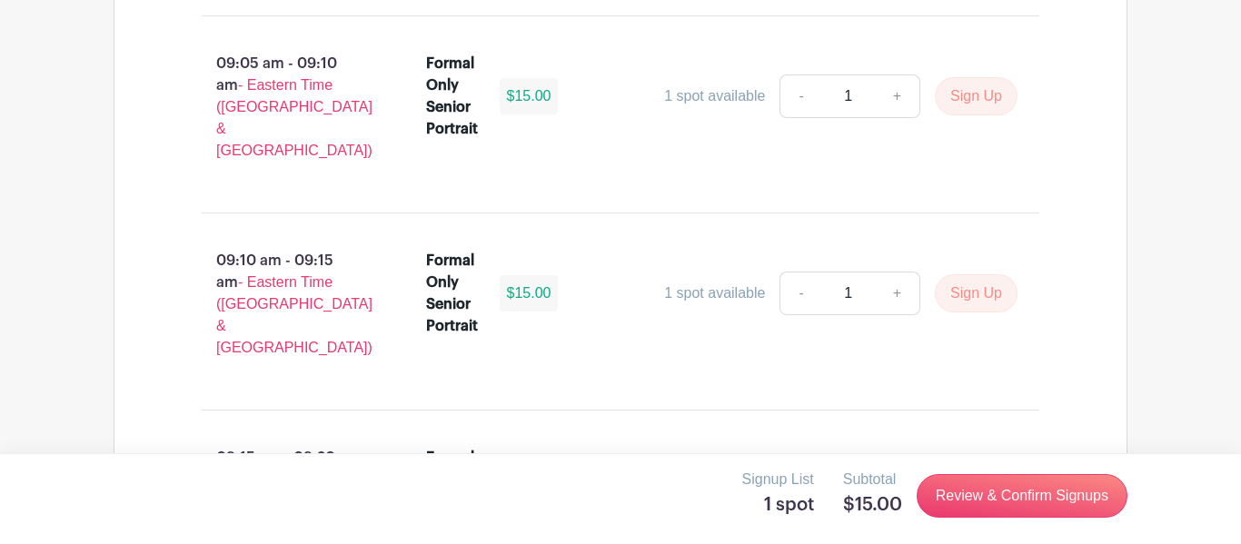
scroll to position [6044, 0]
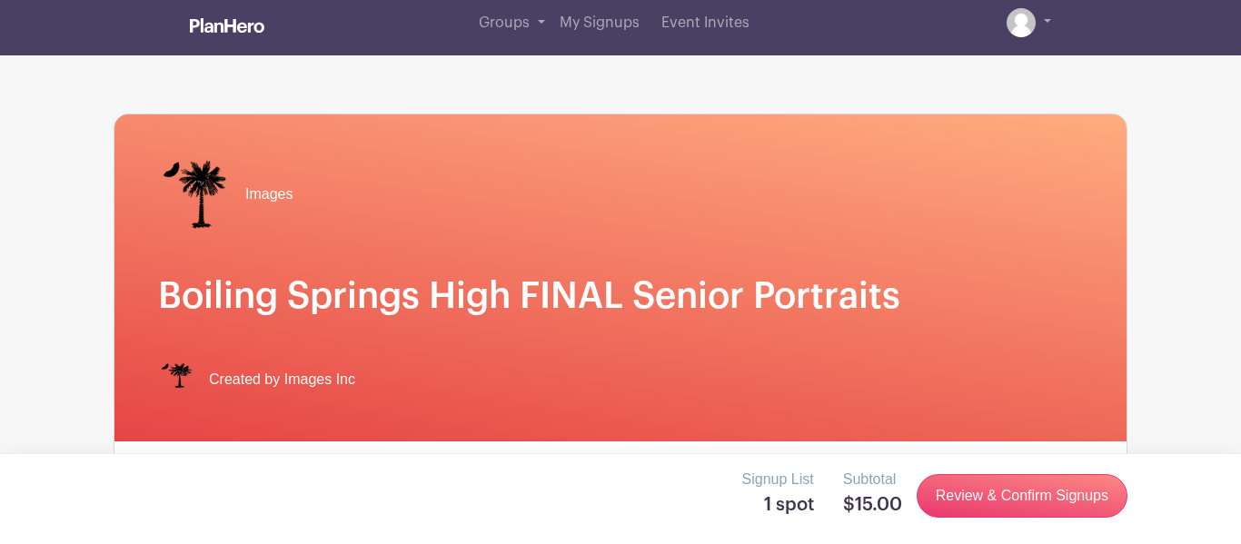
scroll to position [0, 0]
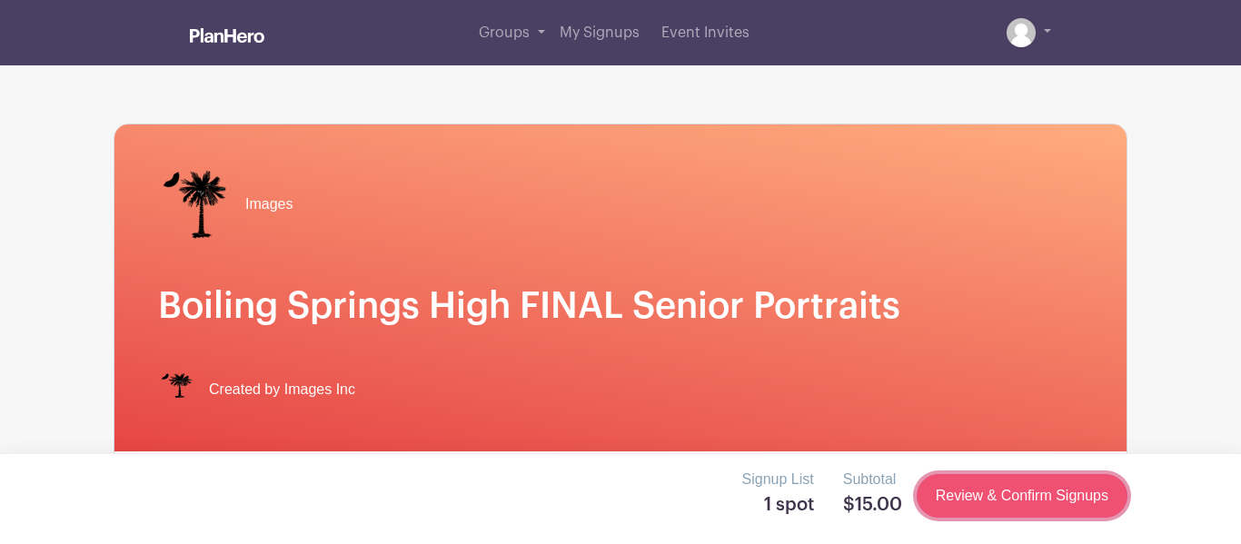
click at [969, 502] on link "Review & Confirm Signups" at bounding box center [1021, 496] width 211 height 44
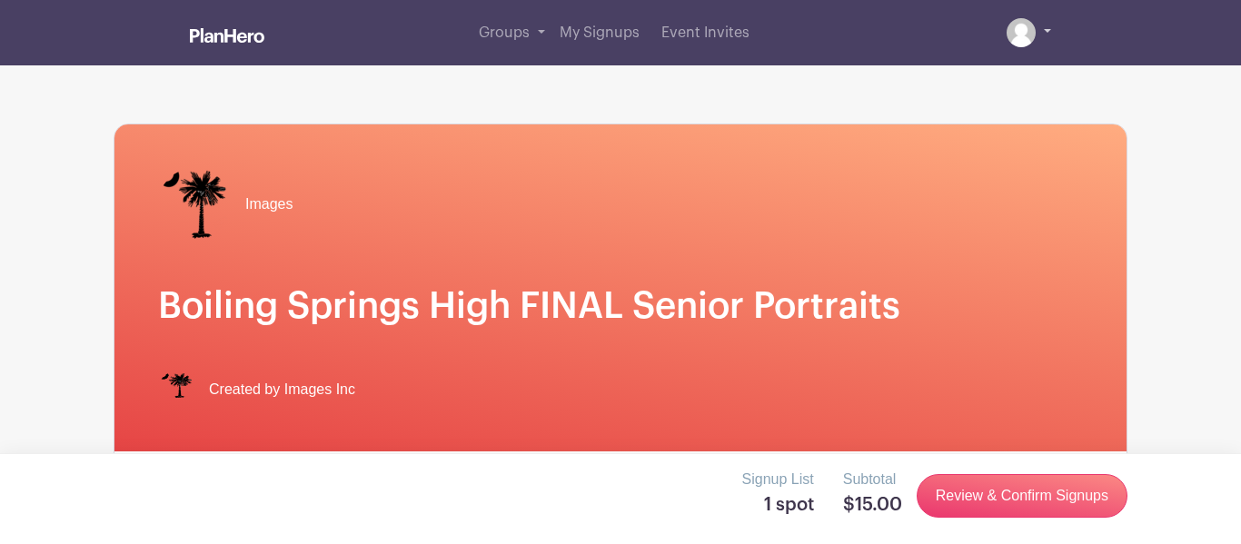
click at [1048, 33] on link at bounding box center [1028, 32] width 45 height 29
click at [599, 39] on span "My Signups" at bounding box center [599, 32] width 80 height 15
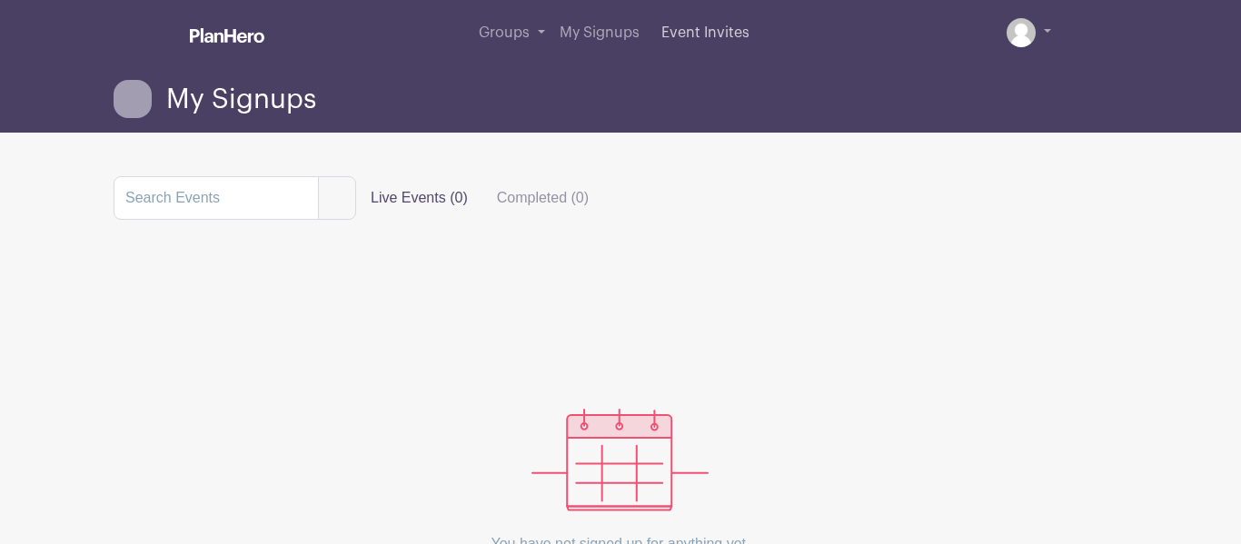
click at [693, 26] on span "Event Invites" at bounding box center [705, 32] width 88 height 15
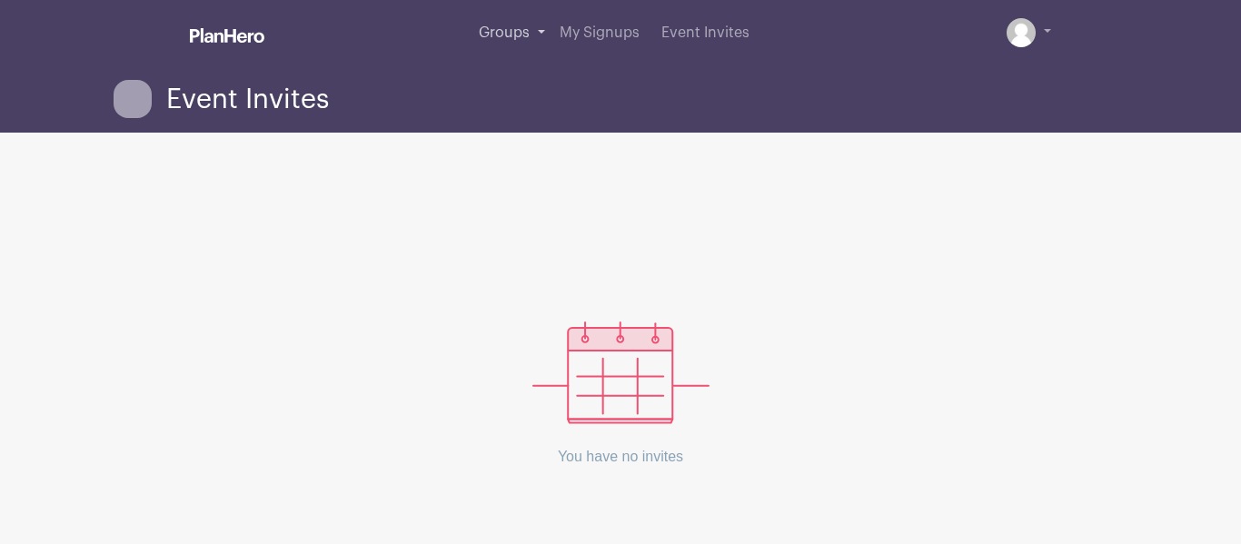
click at [527, 32] on span "Groups" at bounding box center [504, 32] width 51 height 15
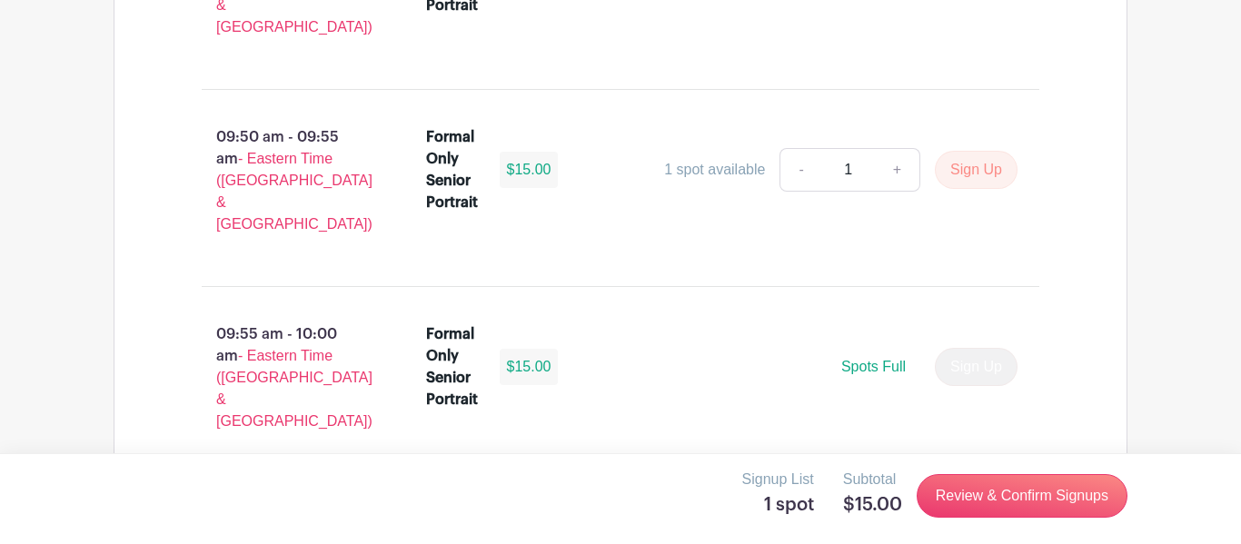
scroll to position [6044, 0]
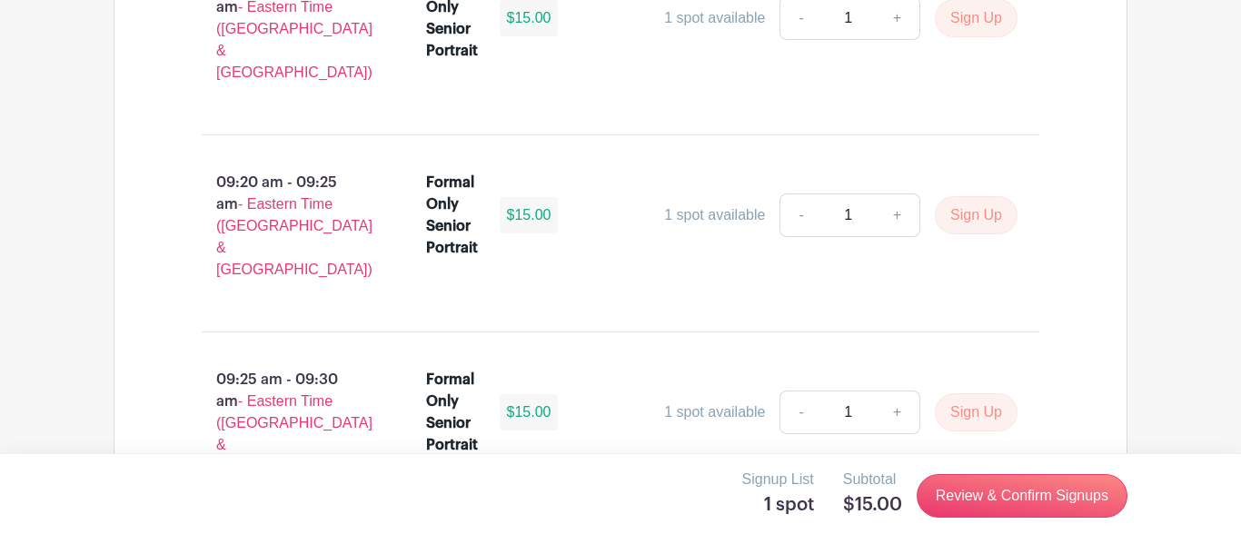
scroll to position [6044, 0]
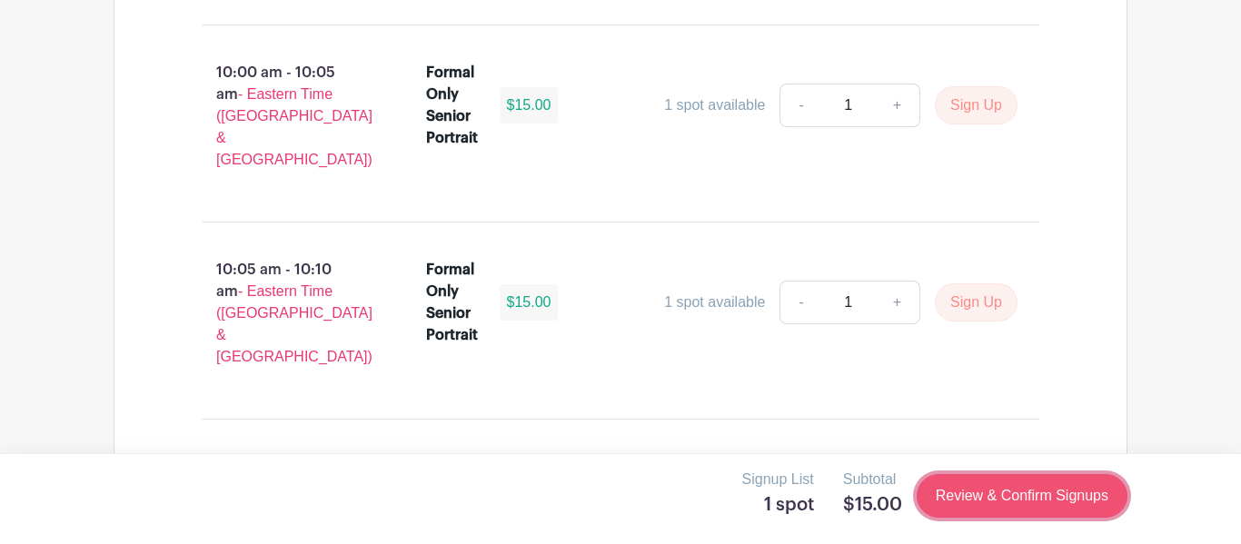
click at [997, 494] on link "Review & Confirm Signups" at bounding box center [1021, 496] width 211 height 44
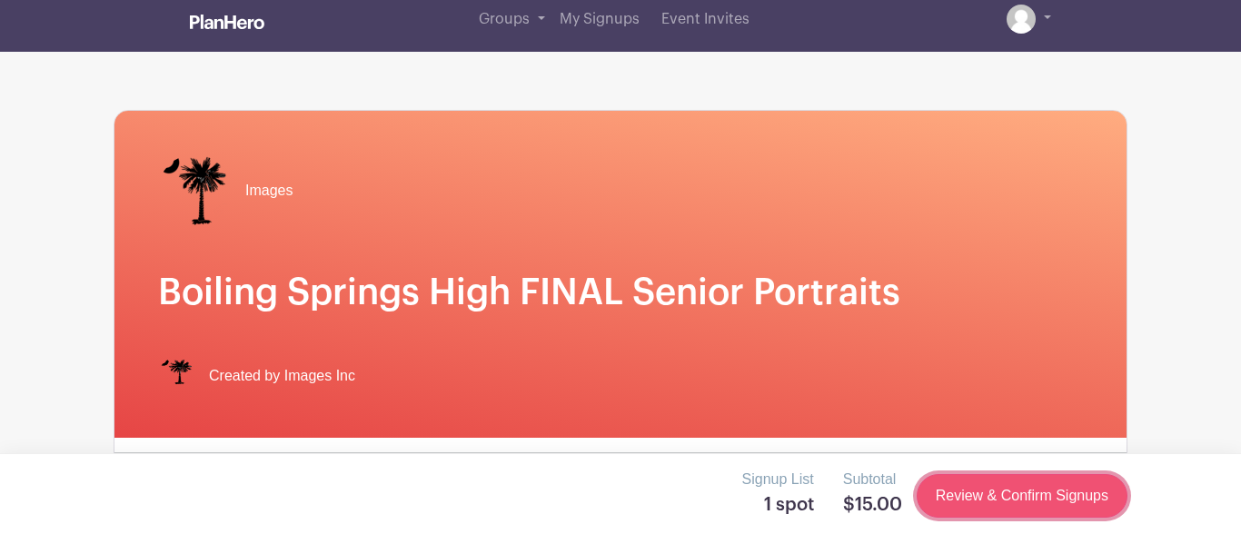
scroll to position [0, 0]
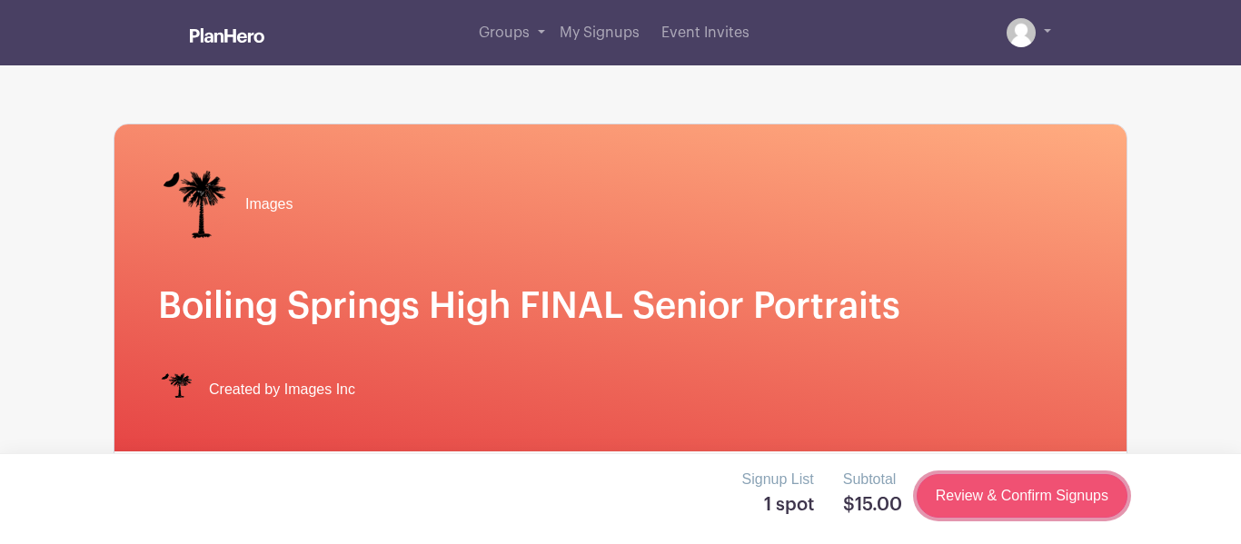
click at [997, 494] on link "Review & Confirm Signups" at bounding box center [1021, 496] width 211 height 44
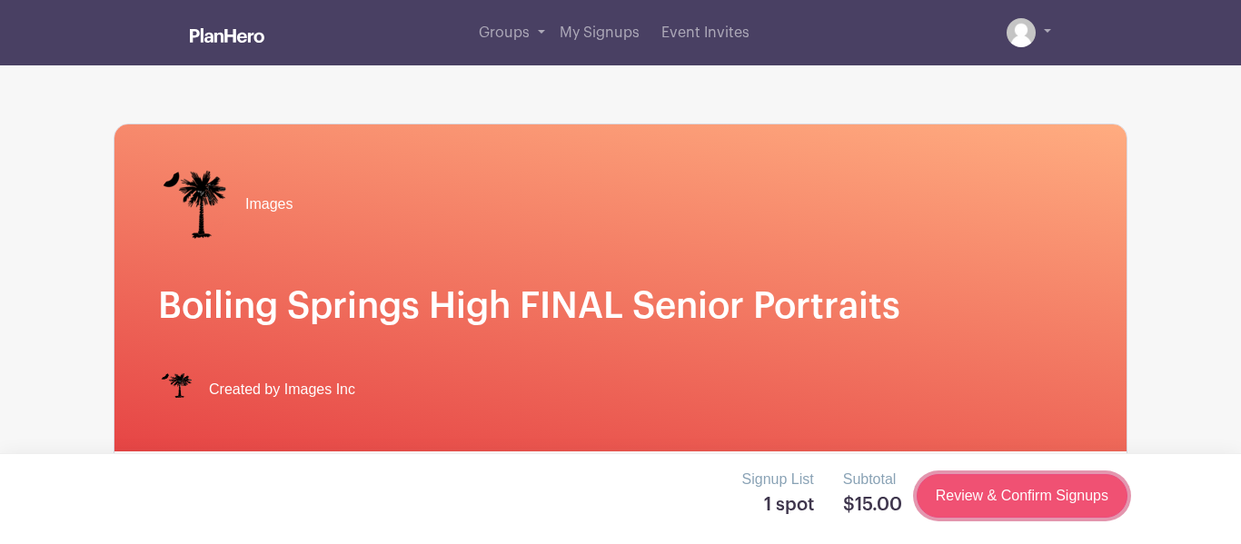
click at [997, 494] on link "Review & Confirm Signups" at bounding box center [1021, 496] width 211 height 44
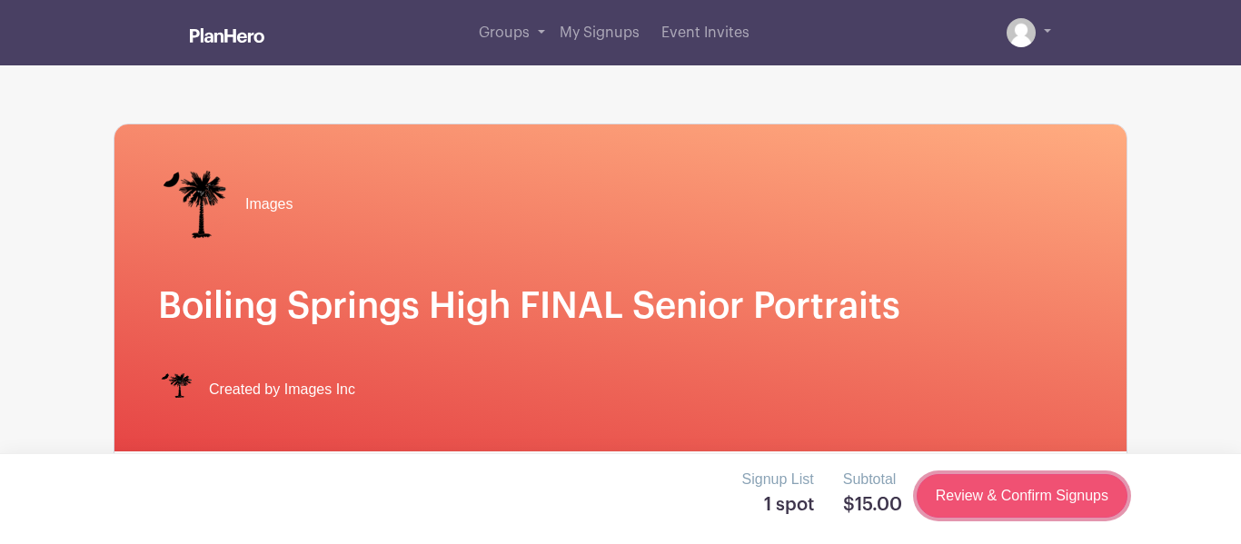
click at [997, 494] on link "Review & Confirm Signups" at bounding box center [1021, 496] width 211 height 44
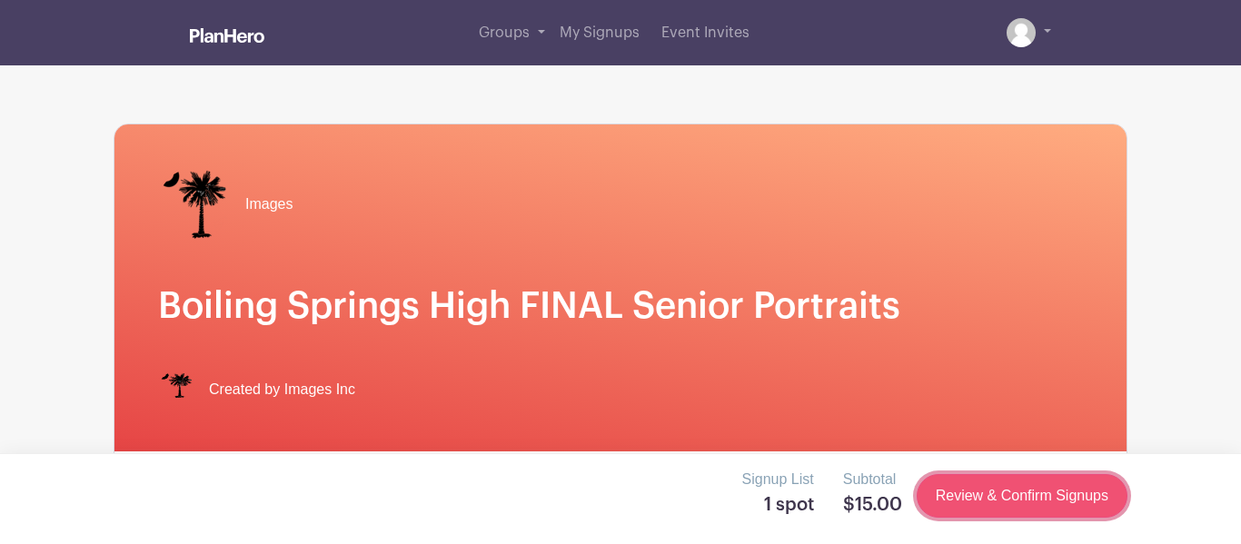
click at [997, 494] on link "Review & Confirm Signups" at bounding box center [1021, 496] width 211 height 44
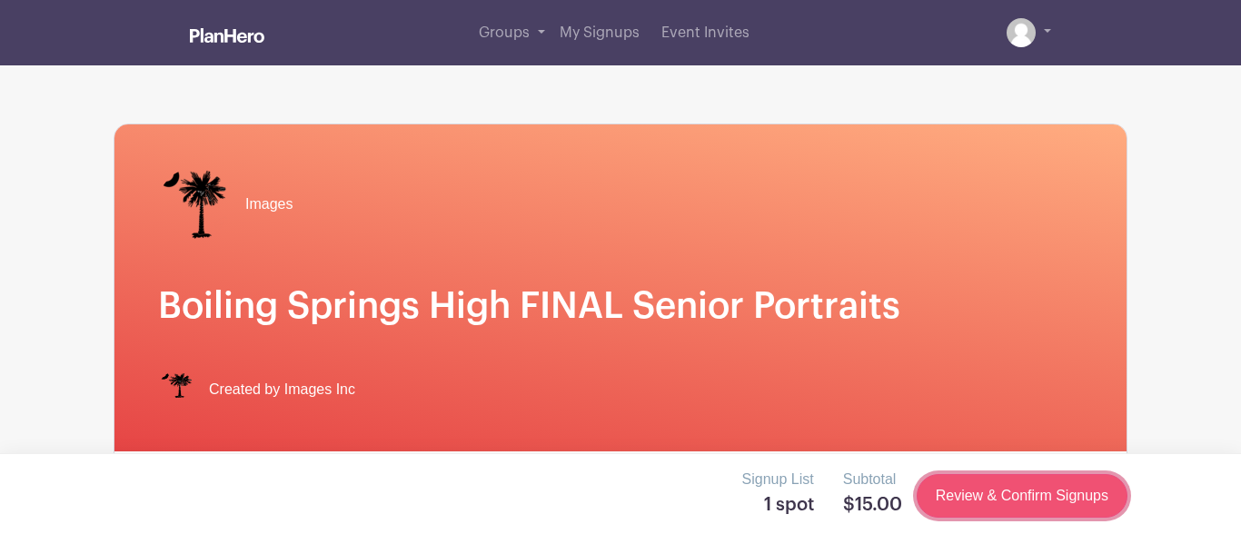
click at [997, 494] on link "Review & Confirm Signups" at bounding box center [1021, 496] width 211 height 44
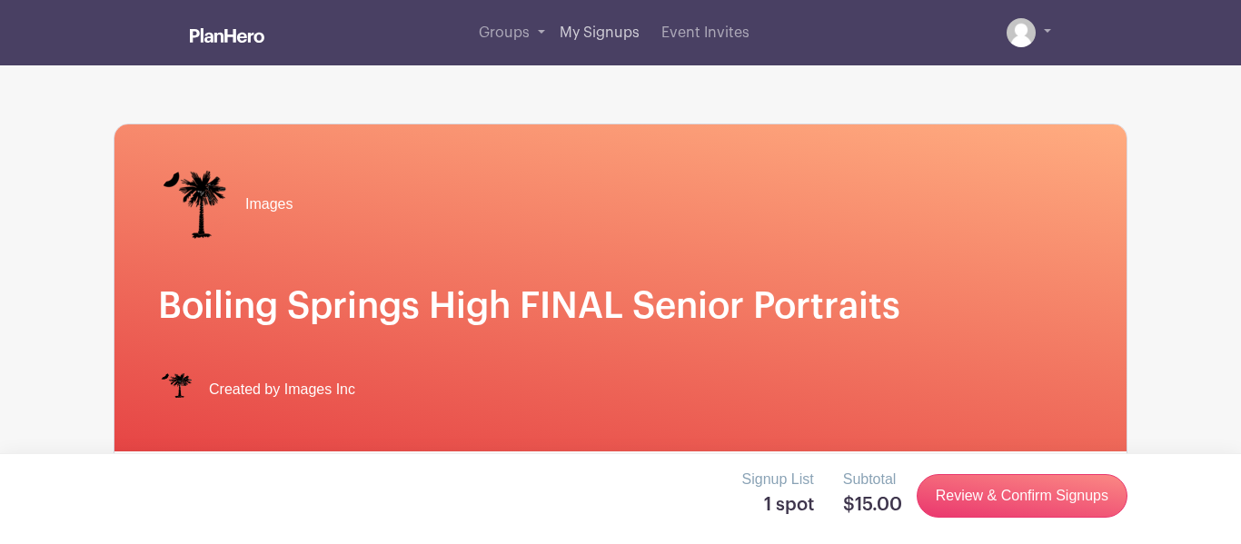
click at [590, 49] on link "My Signups" at bounding box center [599, 32] width 94 height 65
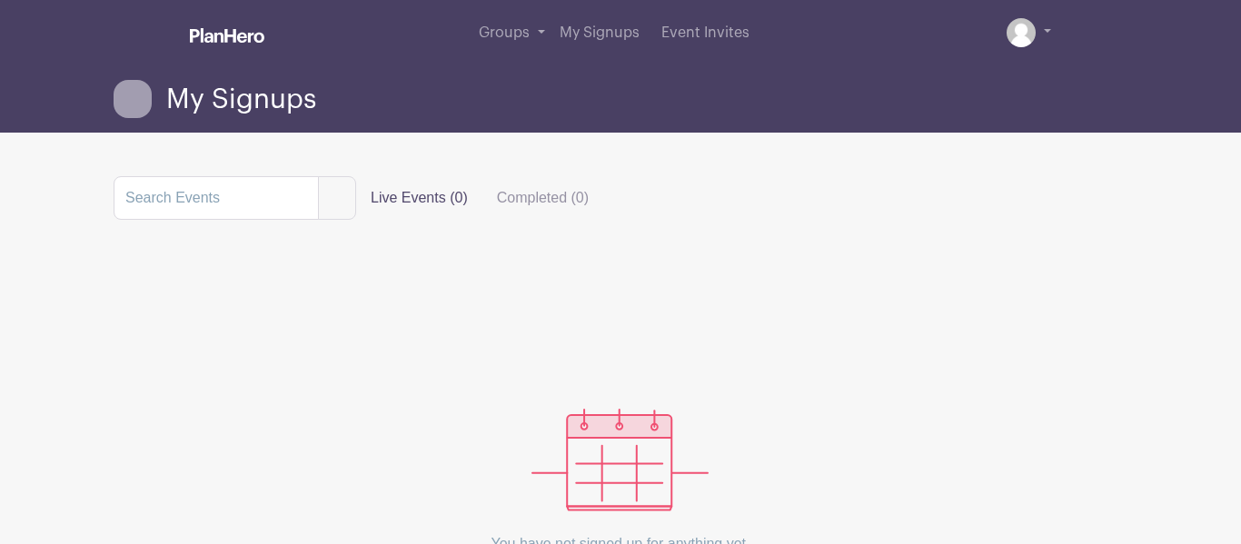
click at [175, 104] on span "My Signups" at bounding box center [241, 99] width 150 height 30
click at [580, 34] on span "My Signups" at bounding box center [599, 32] width 80 height 15
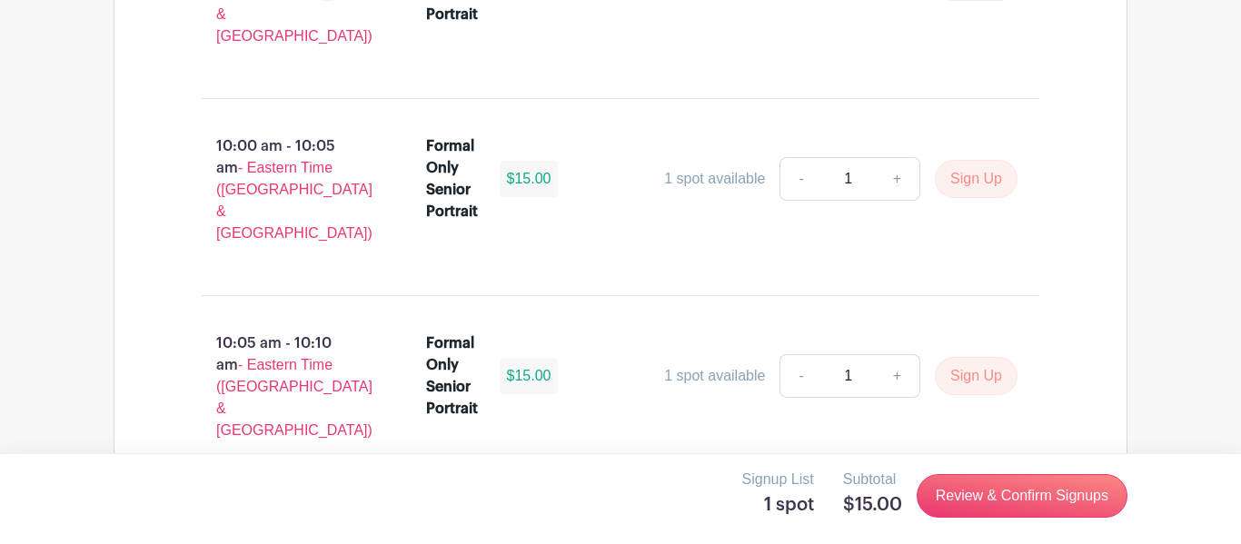
scroll to position [6044, 0]
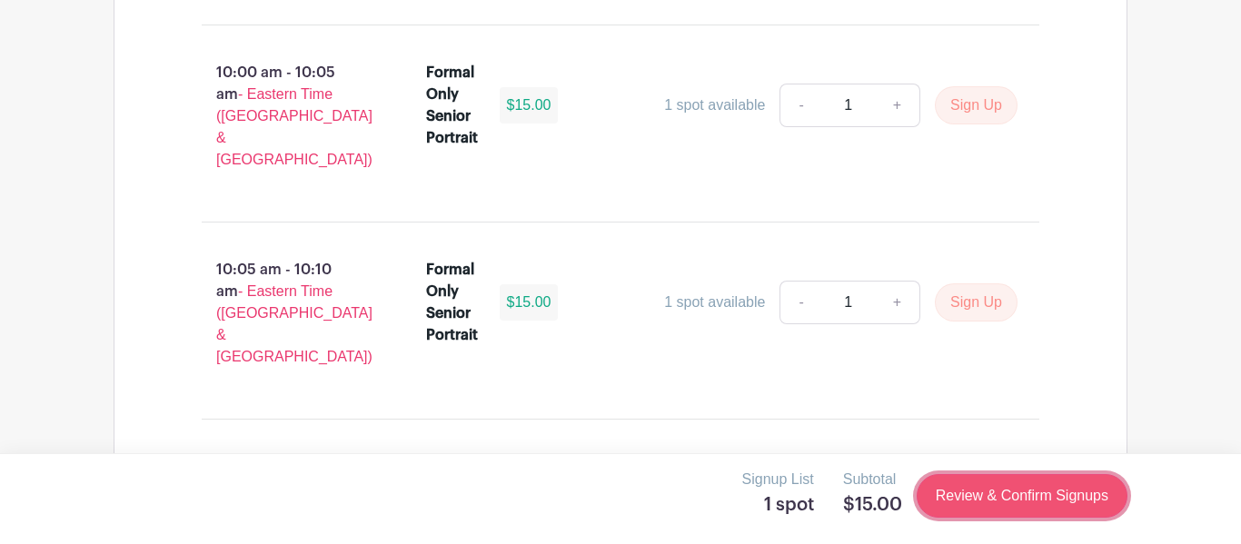
click at [963, 505] on link "Review & Confirm Signups" at bounding box center [1021, 496] width 211 height 44
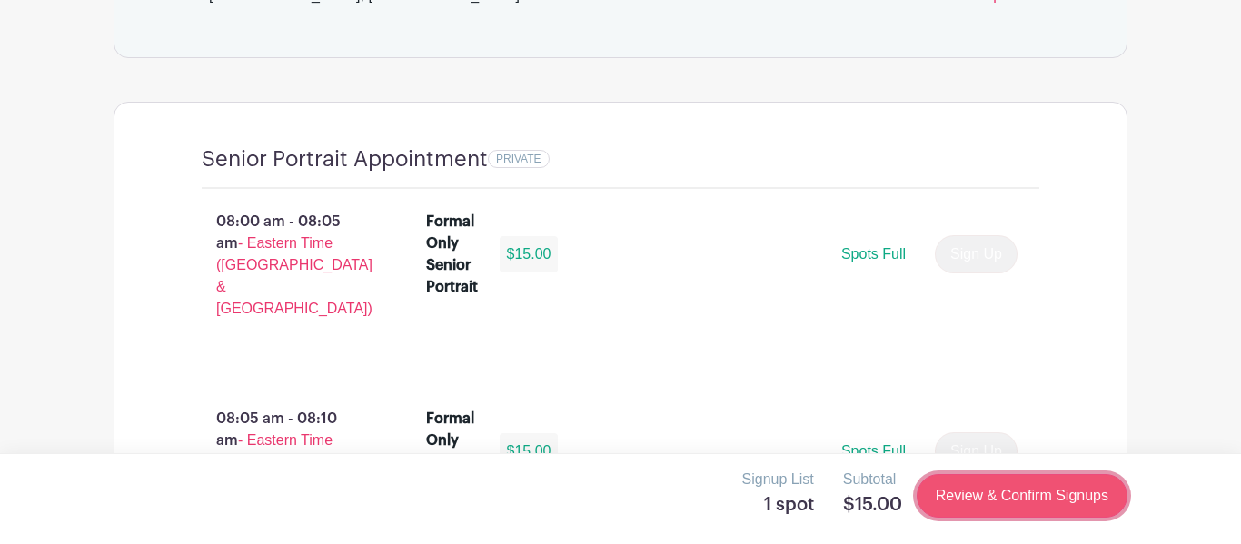
click at [963, 505] on link "Review & Confirm Signups" at bounding box center [1021, 496] width 211 height 44
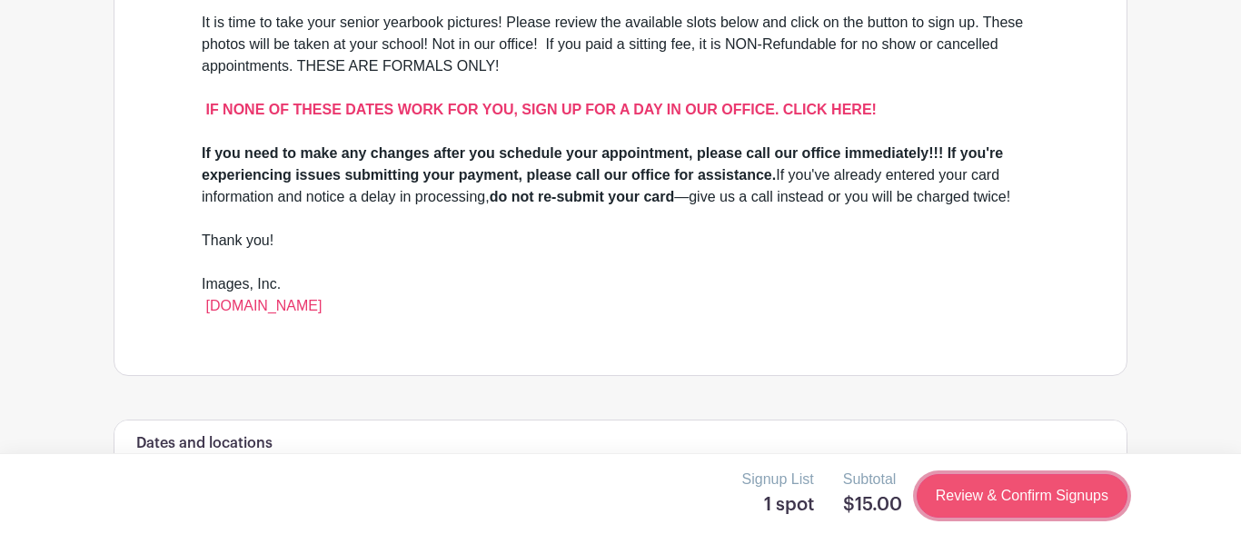
click at [963, 505] on link "Review & Confirm Signups" at bounding box center [1021, 496] width 211 height 44
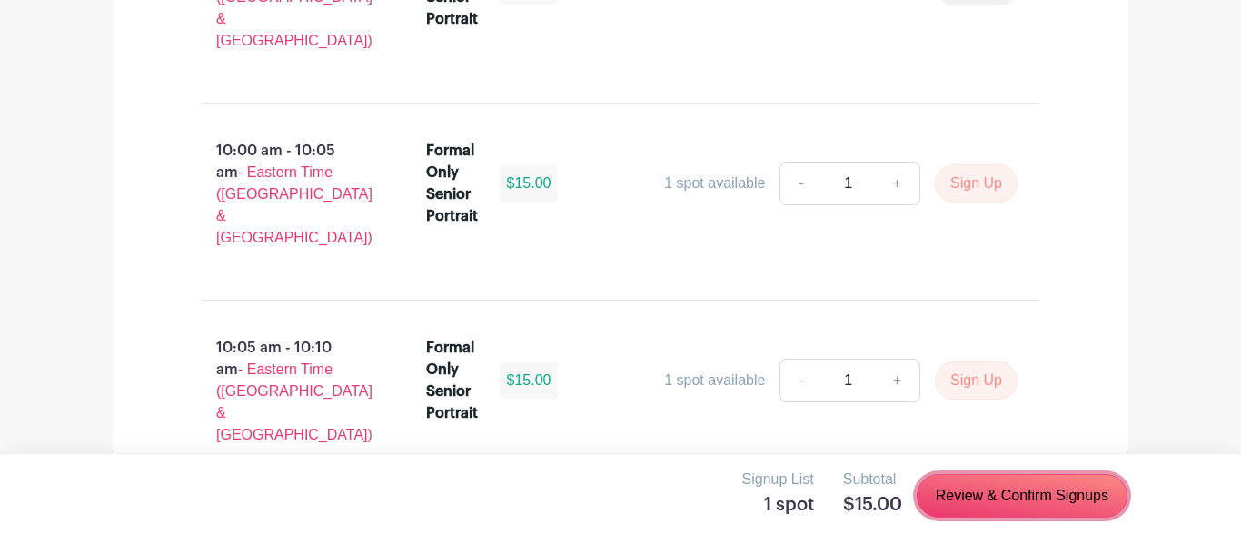
scroll to position [6044, 0]
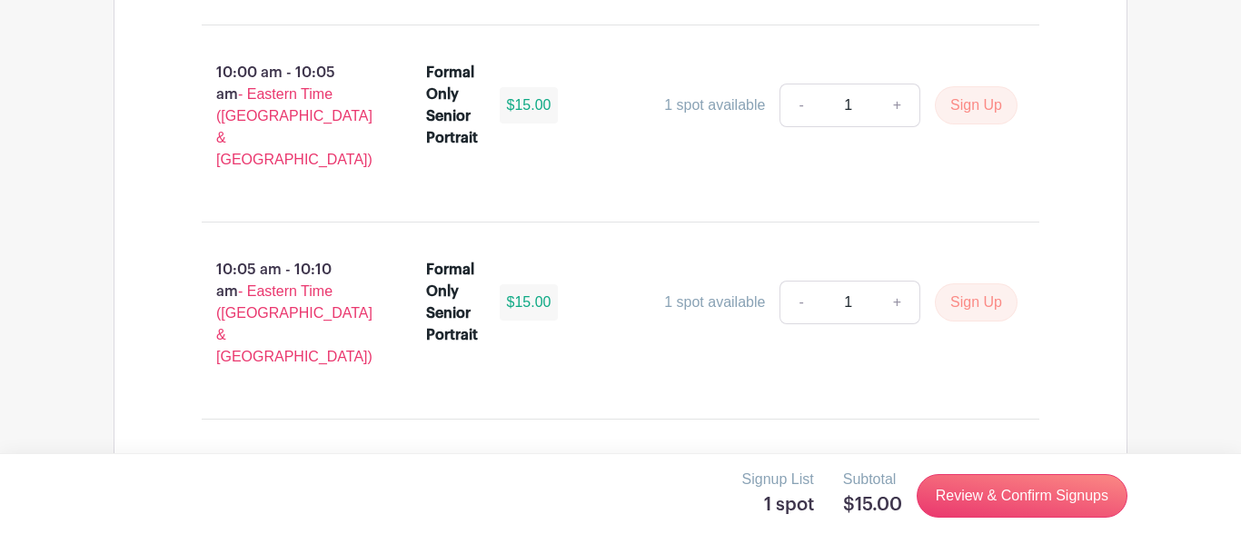
click at [844, 510] on h5 "$15.00" at bounding box center [872, 505] width 59 height 22
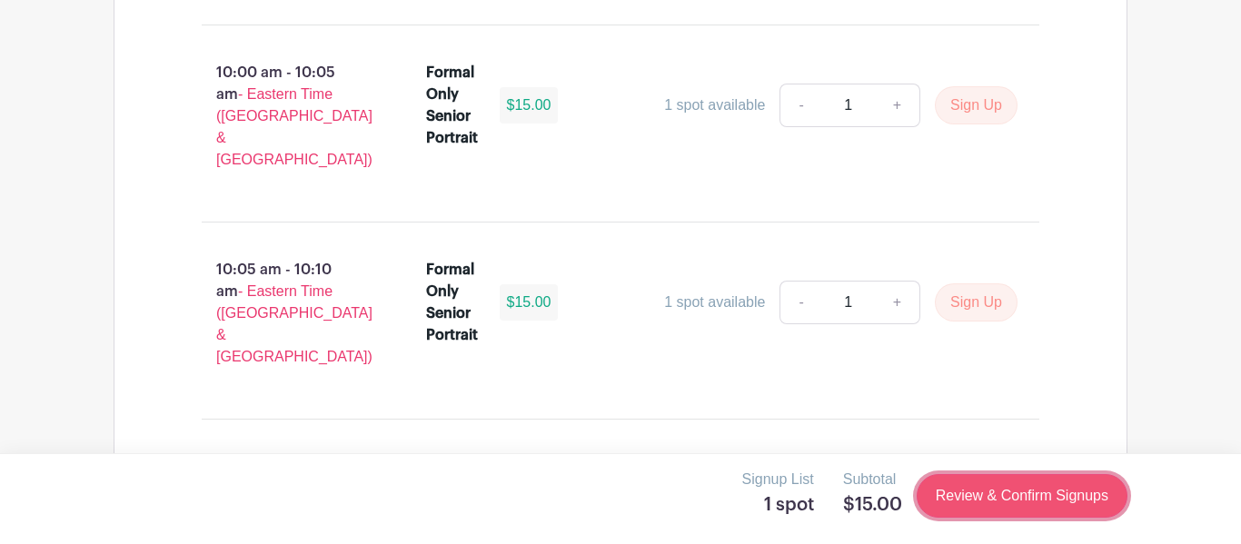
click at [949, 492] on link "Review & Confirm Signups" at bounding box center [1021, 496] width 211 height 44
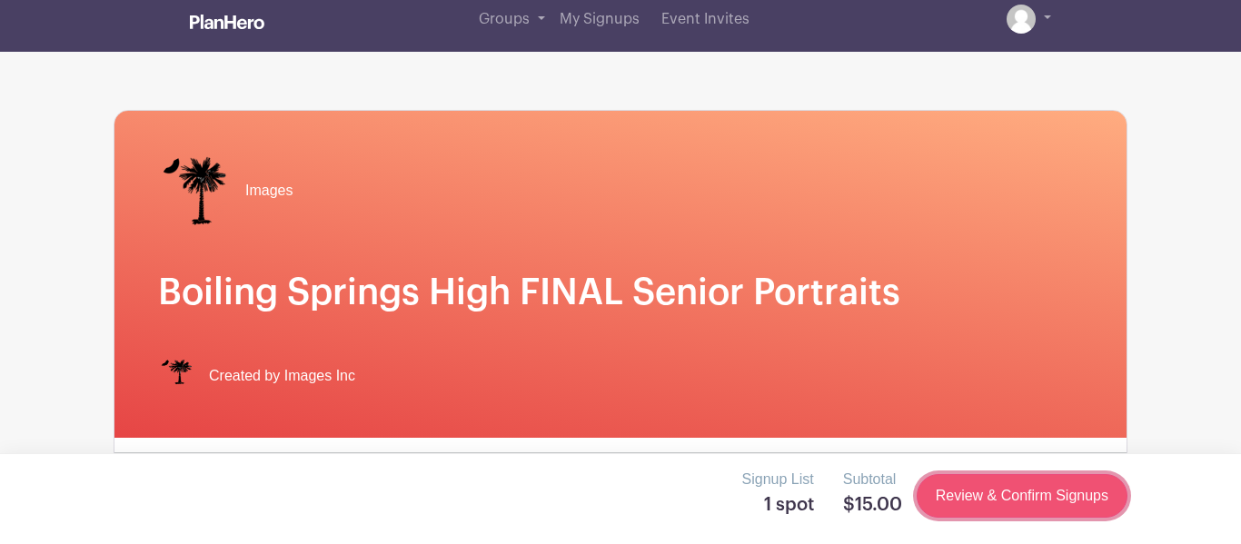
scroll to position [0, 0]
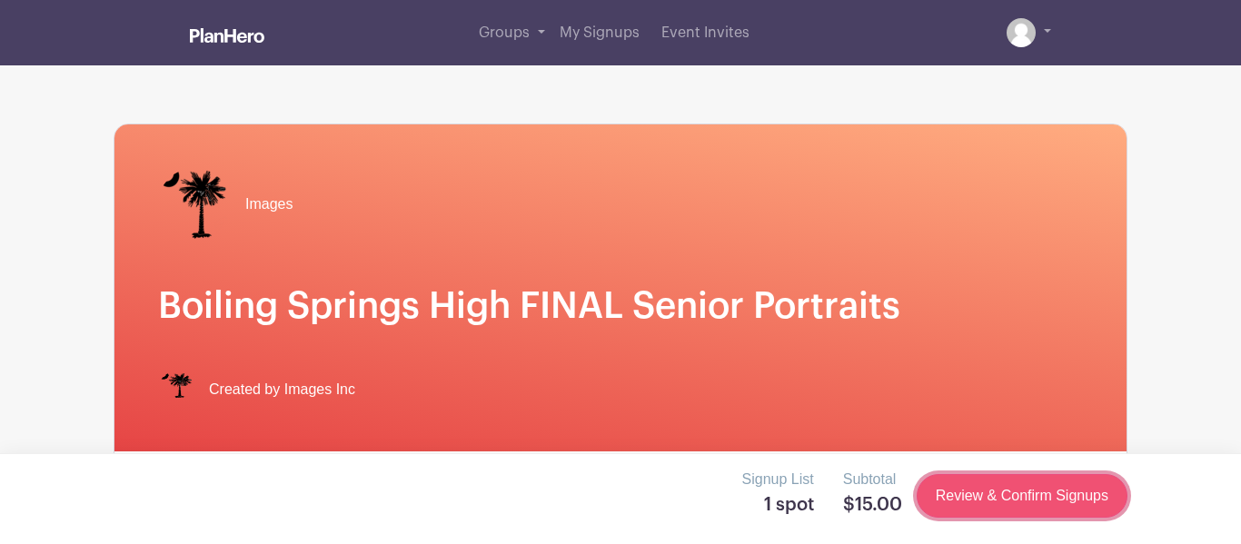
click at [949, 492] on link "Review & Confirm Signups" at bounding box center [1021, 496] width 211 height 44
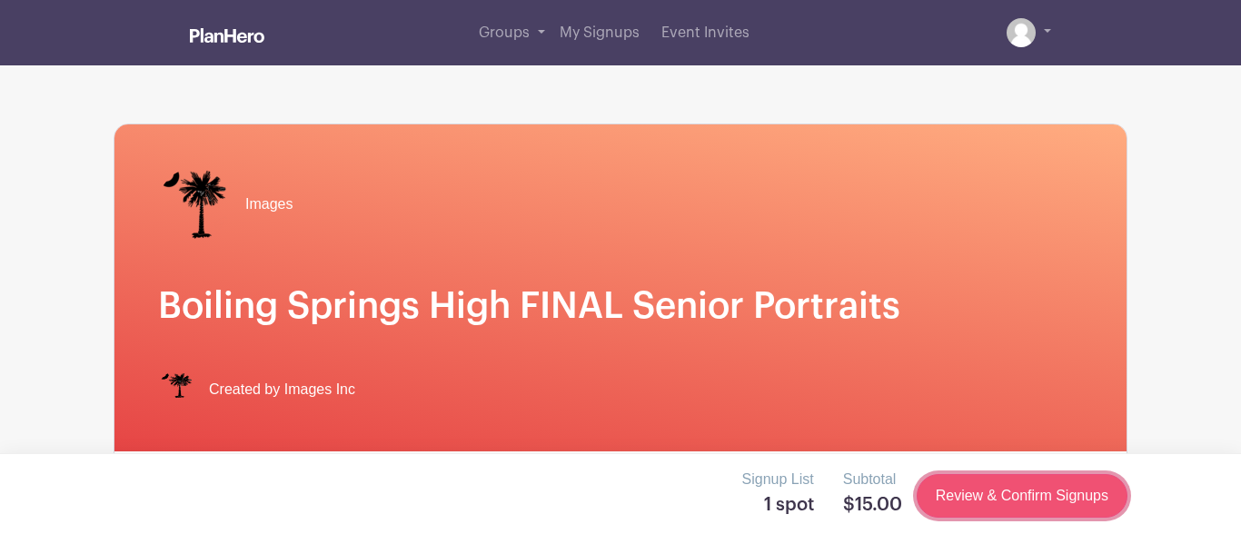
click at [949, 492] on link "Review & Confirm Signups" at bounding box center [1021, 496] width 211 height 44
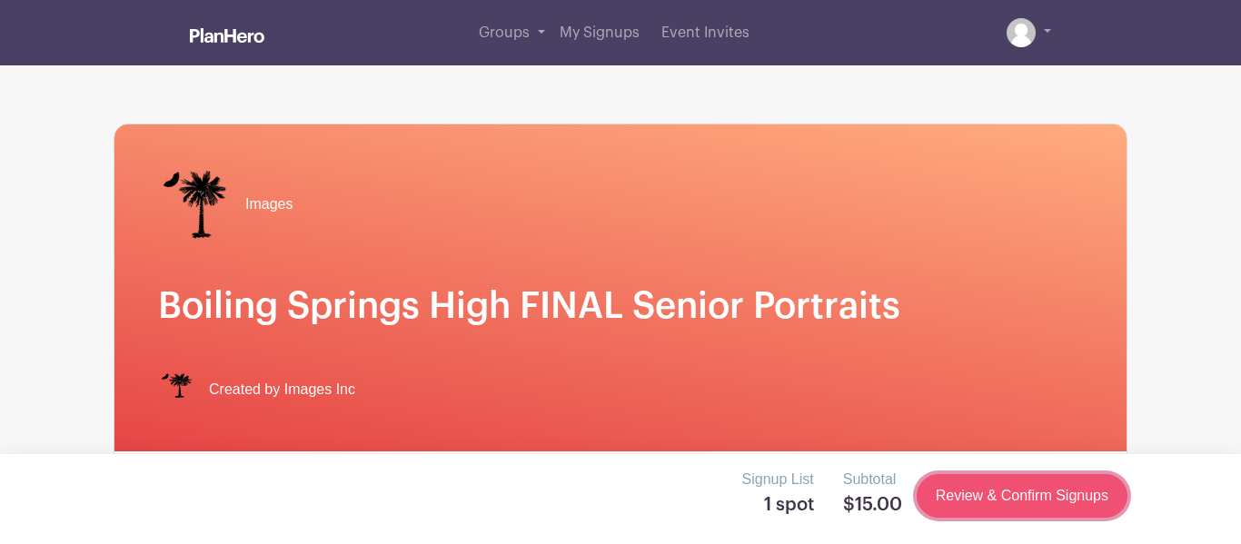
click at [949, 492] on link "Review & Confirm Signups" at bounding box center [1021, 496] width 211 height 44
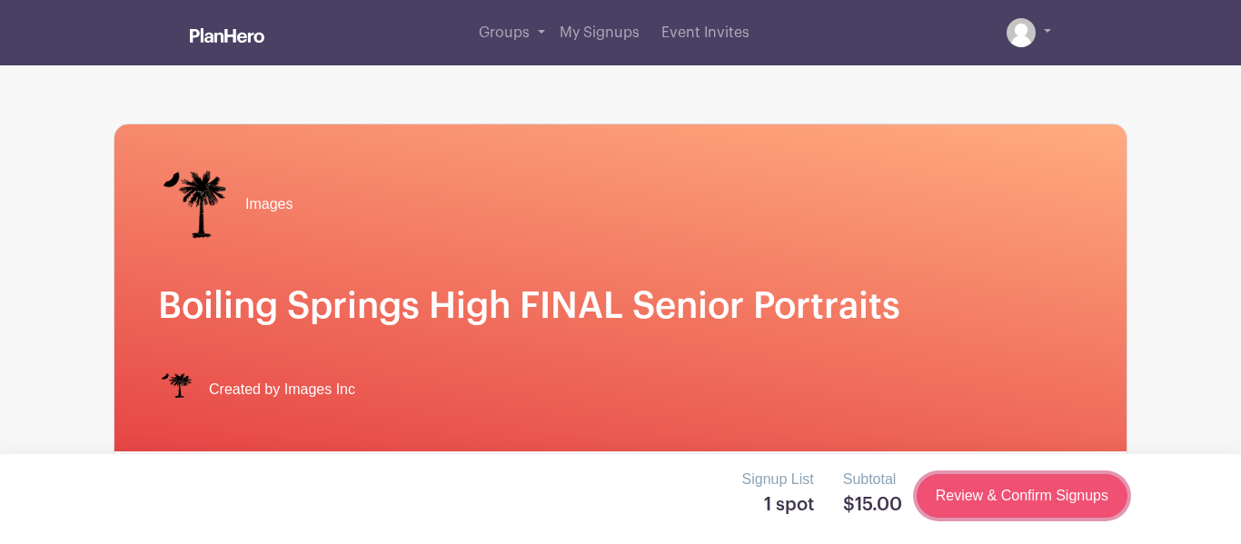
click at [949, 492] on link "Review & Confirm Signups" at bounding box center [1021, 496] width 211 height 44
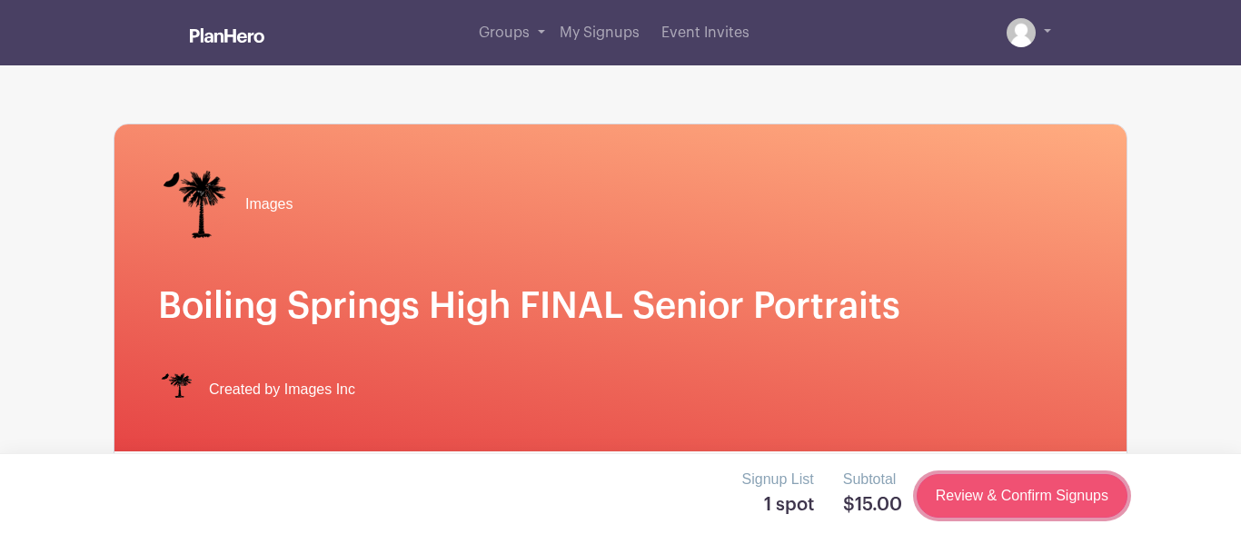
click at [949, 492] on link "Review & Confirm Signups" at bounding box center [1021, 496] width 211 height 44
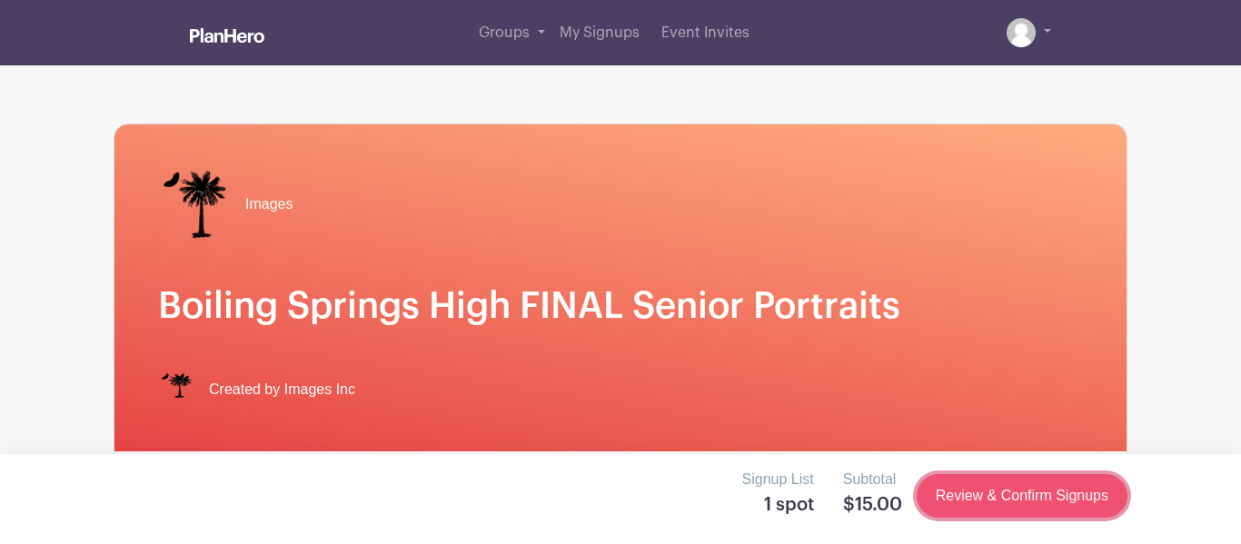
click at [949, 492] on link "Review & Confirm Signups" at bounding box center [1021, 496] width 211 height 44
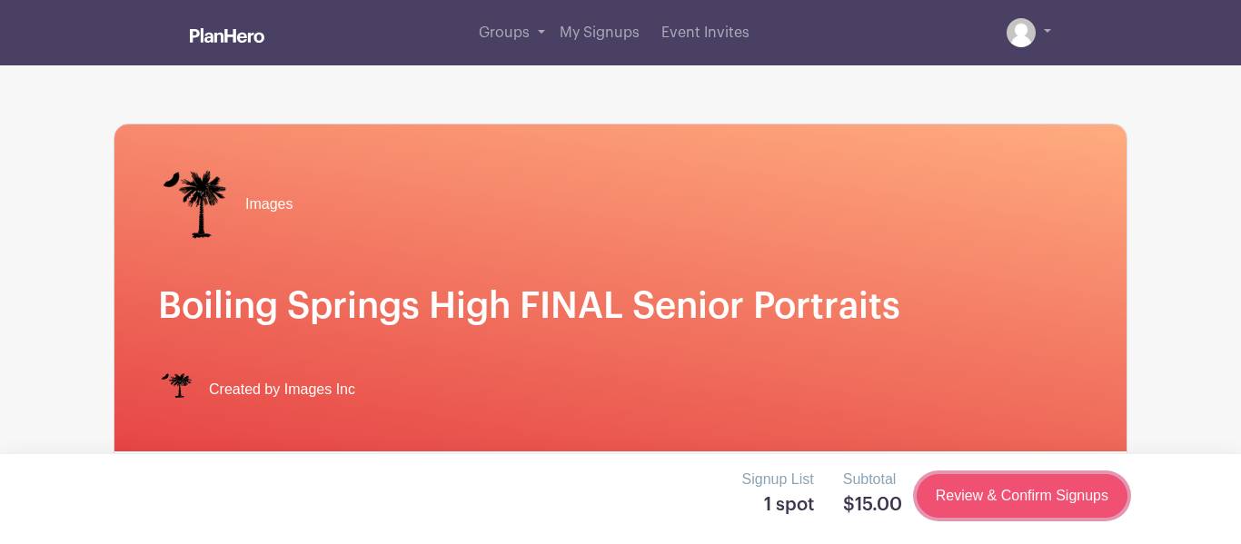
click at [949, 492] on link "Review & Confirm Signups" at bounding box center [1021, 496] width 211 height 44
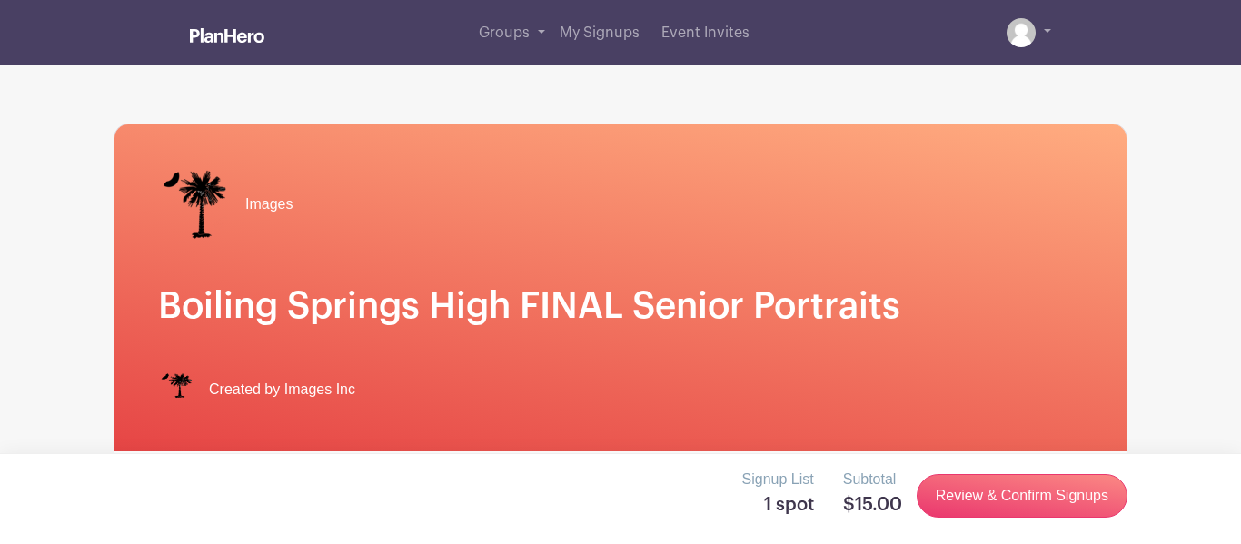
click at [689, 306] on h1 "Boiling Springs High FINAL Senior Portraits" at bounding box center [620, 306] width 925 height 44
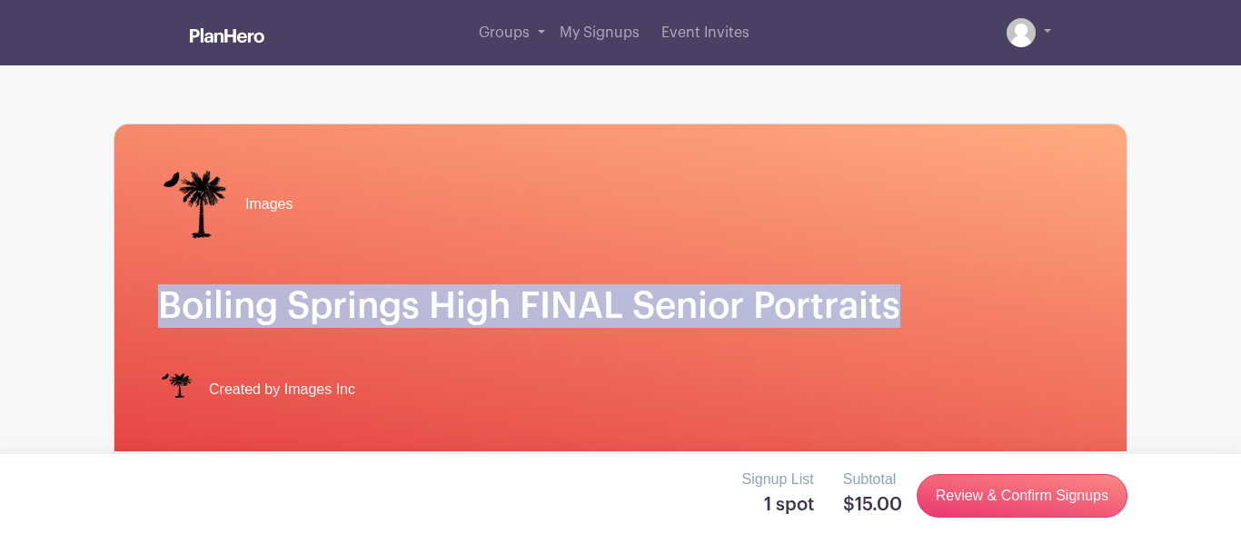
click at [646, 266] on div "Images Boiling Springs High FINAL Senior Portraits Created by Images Inc" at bounding box center [620, 287] width 1012 height 327
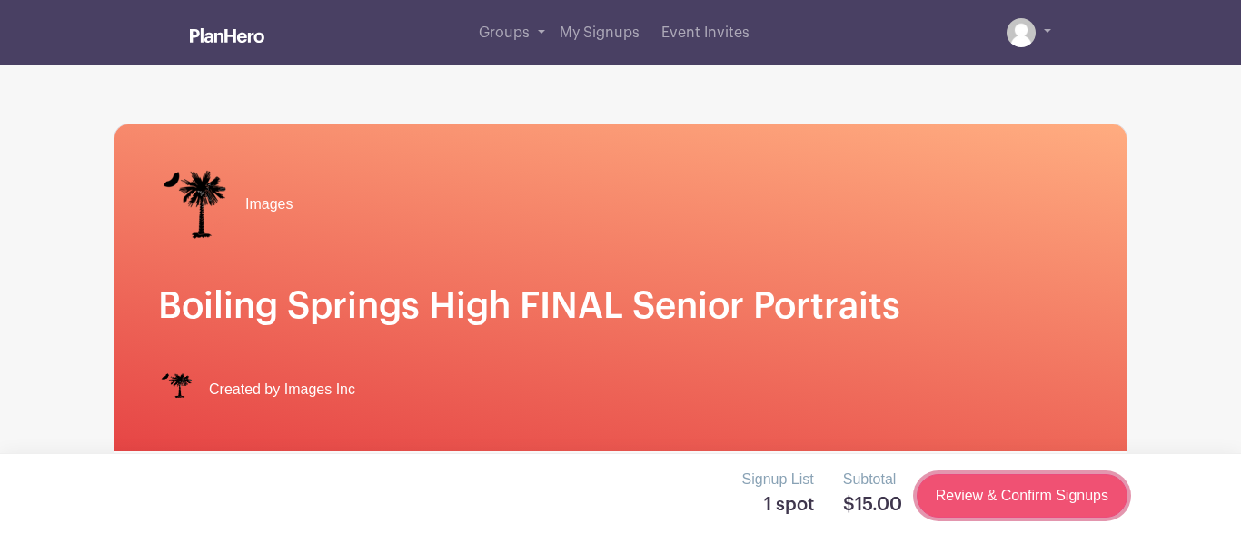
click at [1010, 507] on link "Review & Confirm Signups" at bounding box center [1021, 496] width 211 height 44
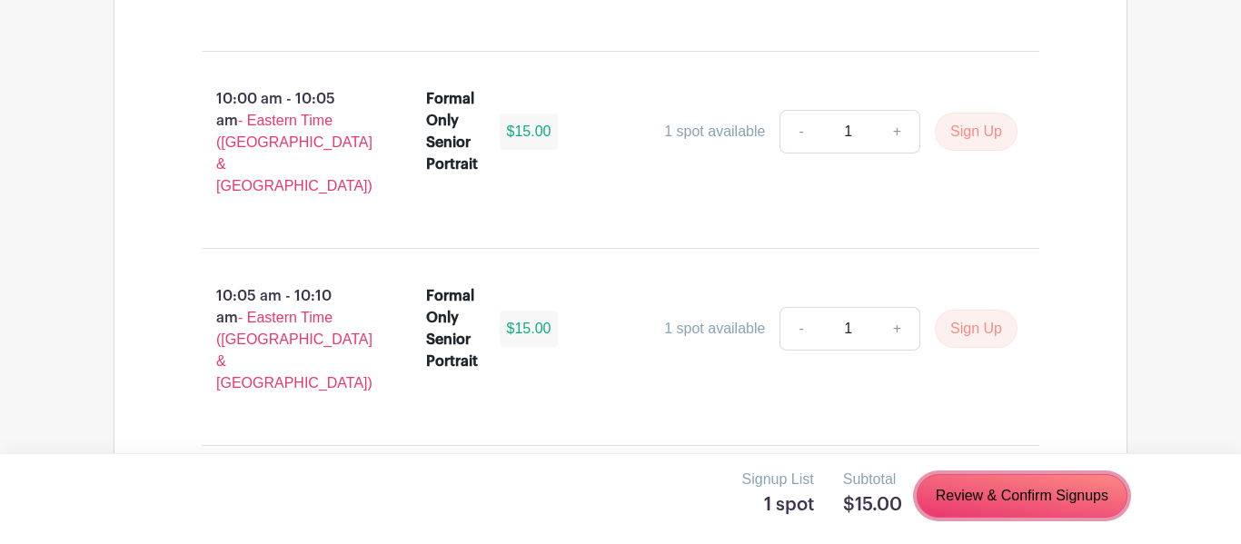
scroll to position [6044, 0]
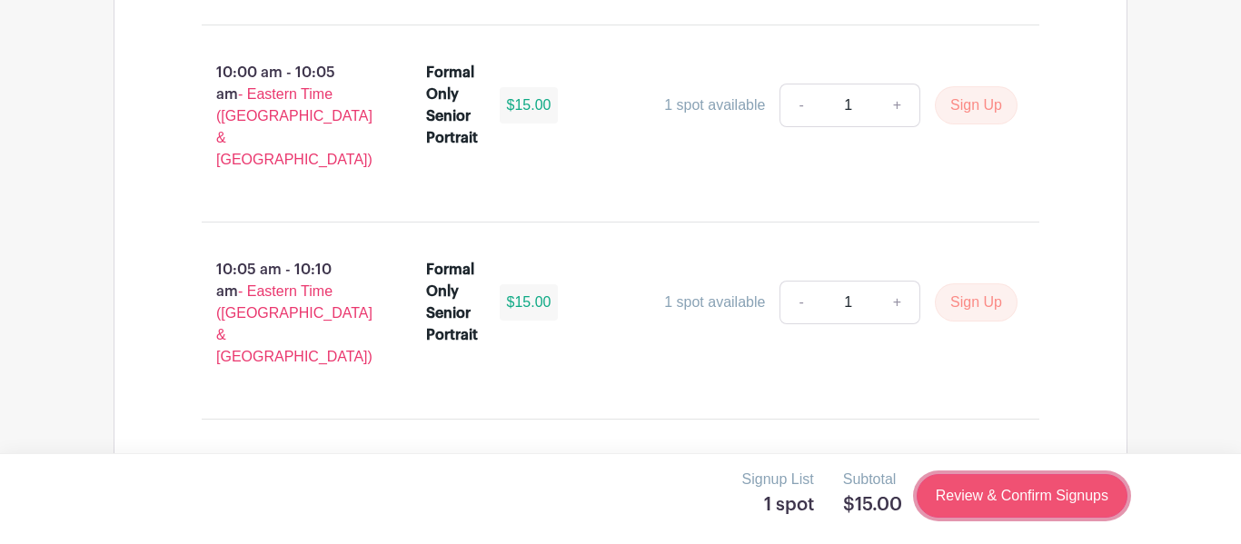
click at [976, 486] on link "Review & Confirm Signups" at bounding box center [1021, 496] width 211 height 44
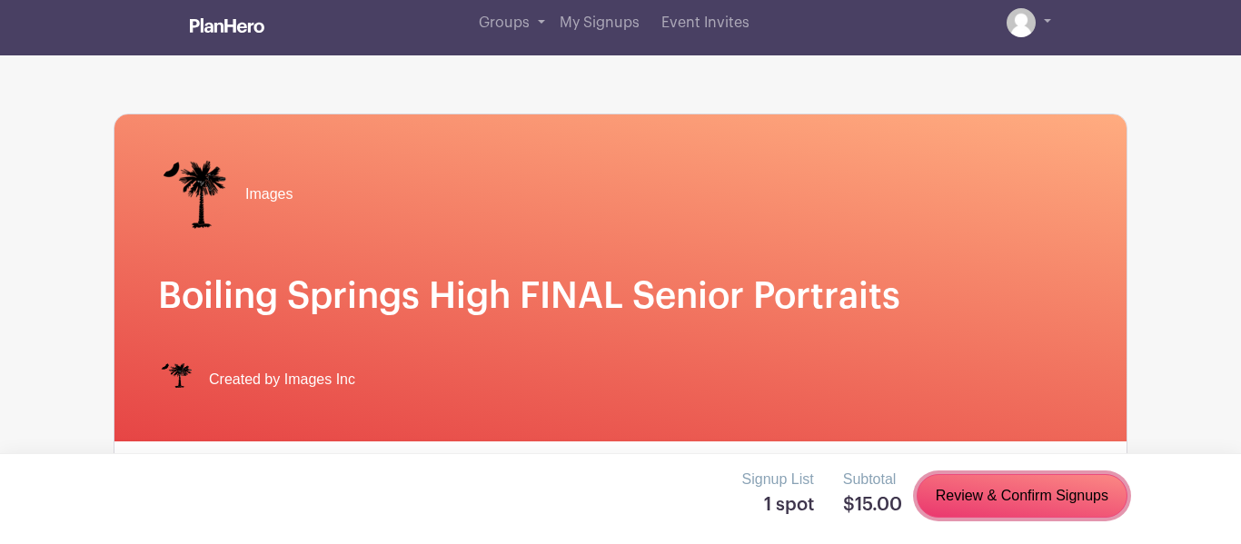
scroll to position [0, 0]
